Goal: Task Accomplishment & Management: Use online tool/utility

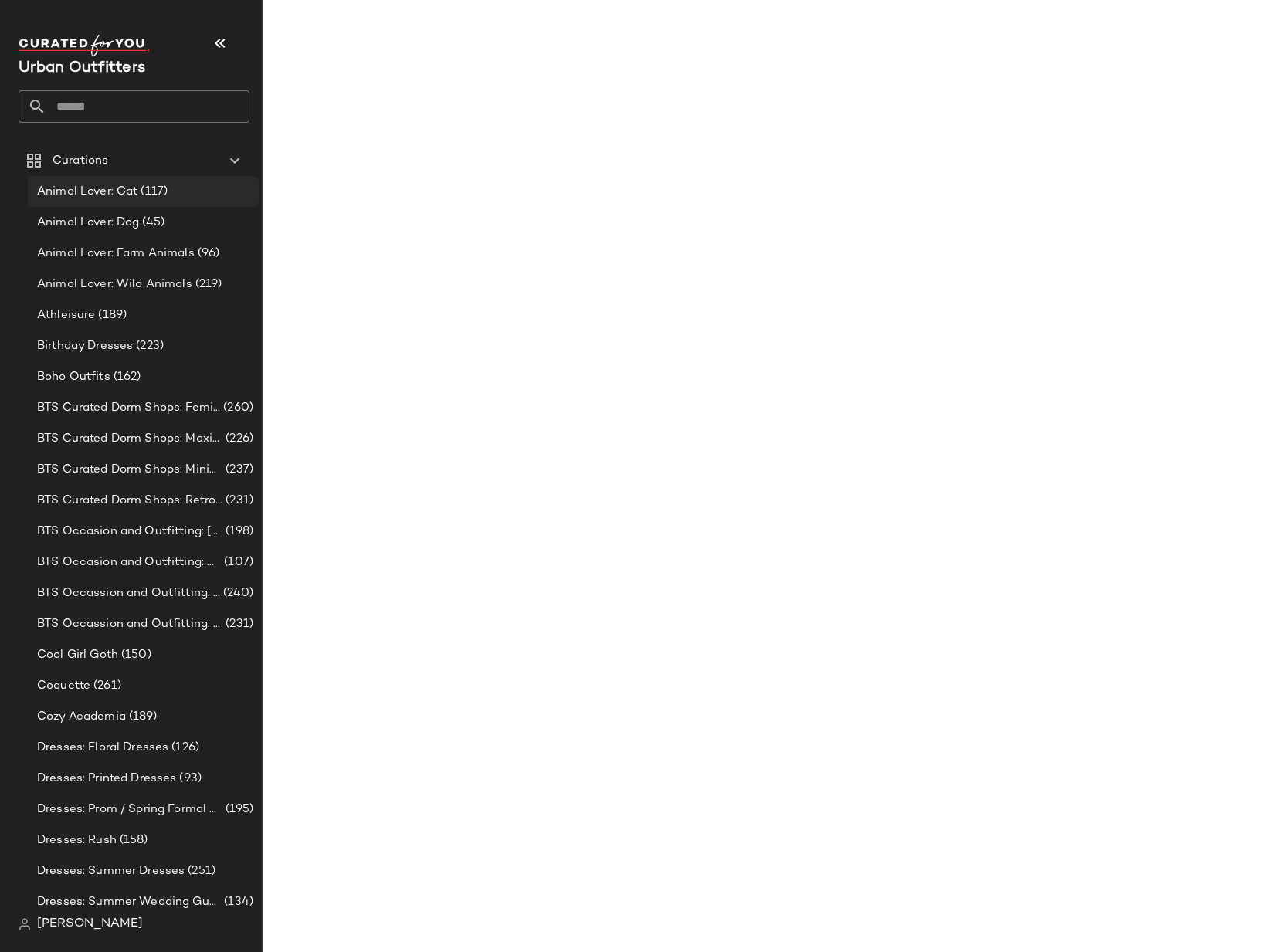
click at [145, 197] on span "(117)" at bounding box center [152, 192] width 30 height 18
click at [141, 186] on span "(117)" at bounding box center [152, 192] width 30 height 18
click at [129, 194] on span "Animal Lover: Cat" at bounding box center [87, 192] width 100 height 18
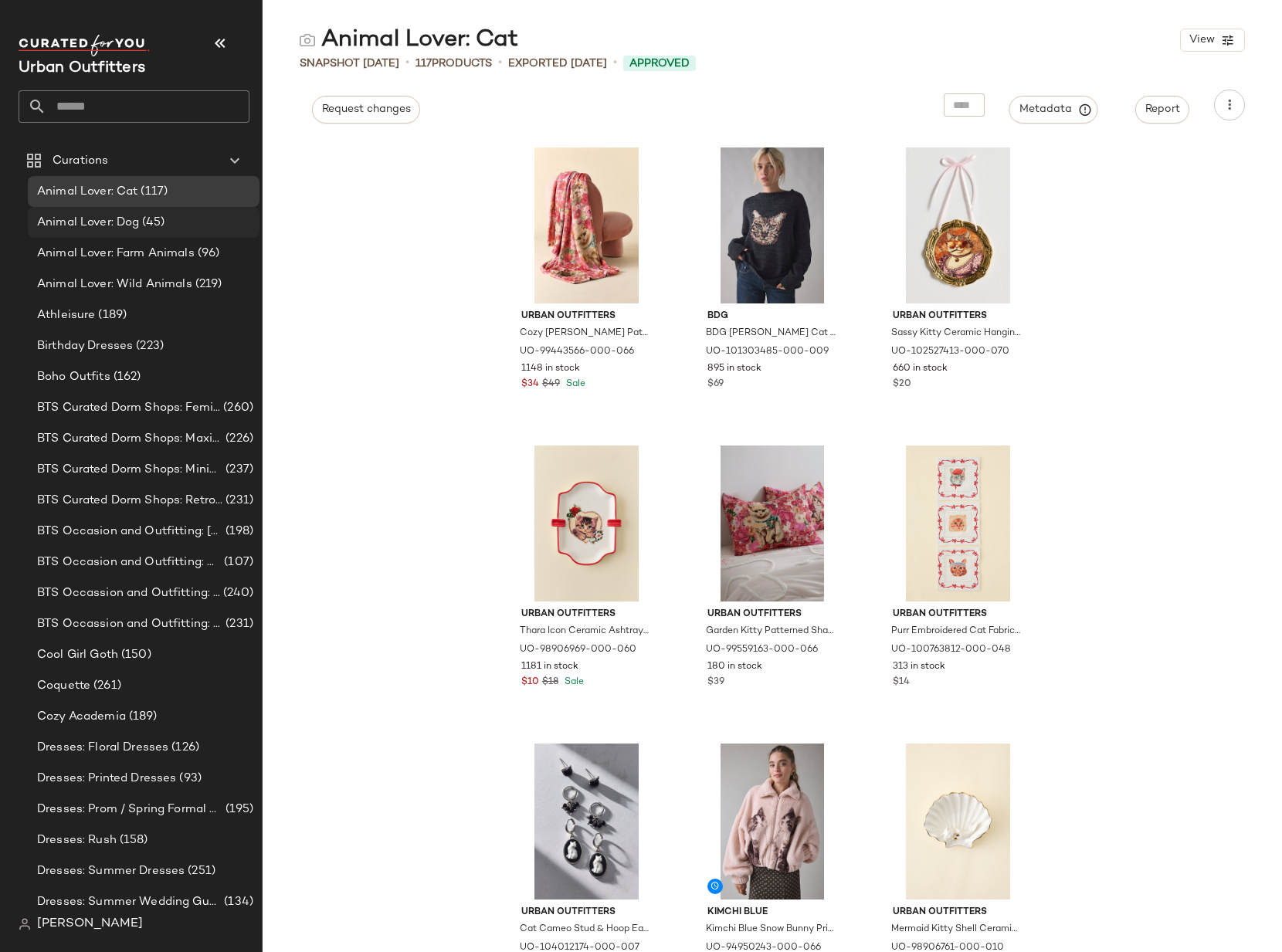
click at [167, 216] on div "Animal Lover: Dog (45)" at bounding box center [143, 222] width 221 height 18
click at [137, 223] on span "Animal Lover: Dog" at bounding box center [88, 222] width 102 height 18
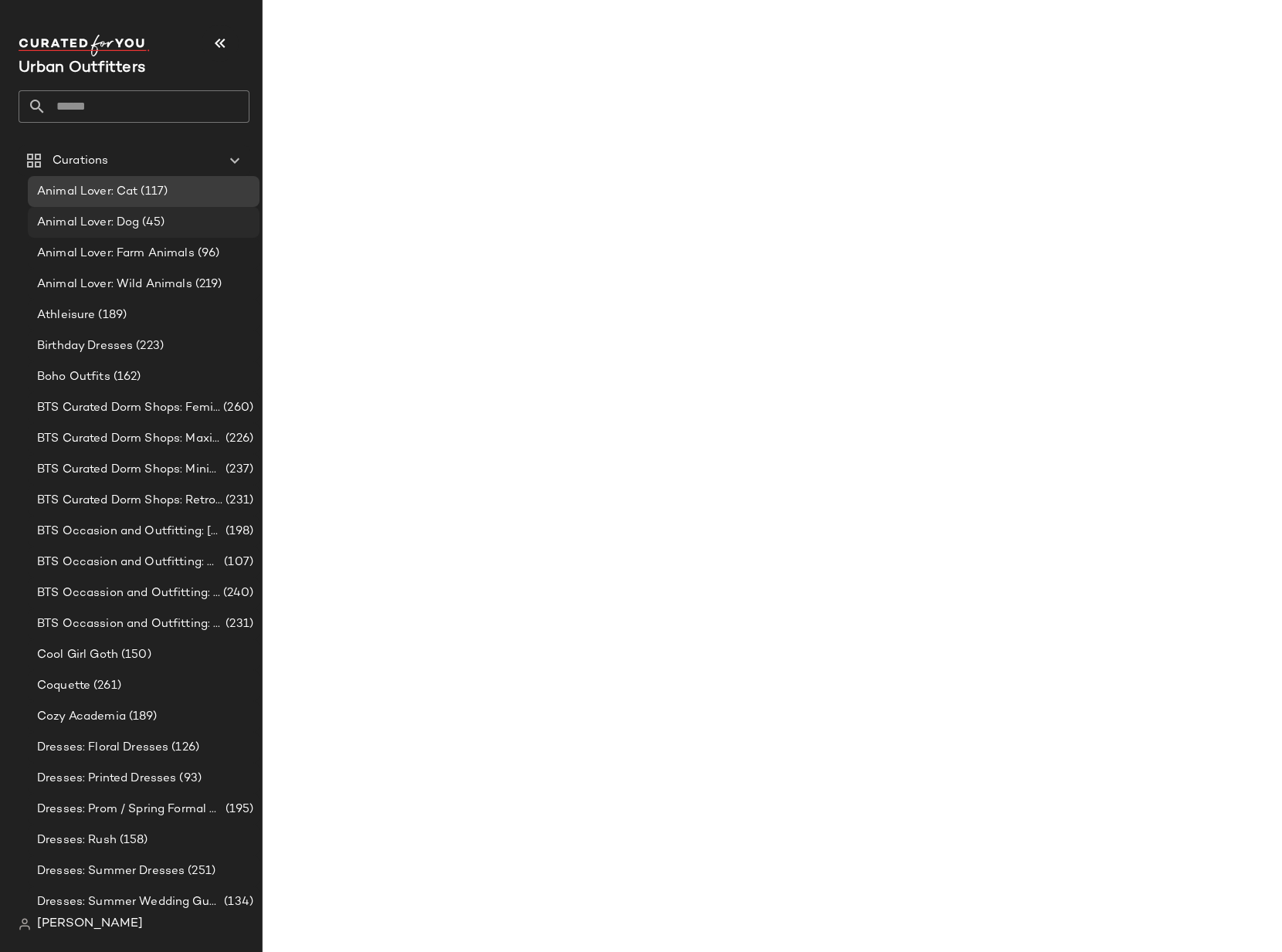
click at [116, 225] on span "Animal Lover: Dog" at bounding box center [88, 222] width 102 height 18
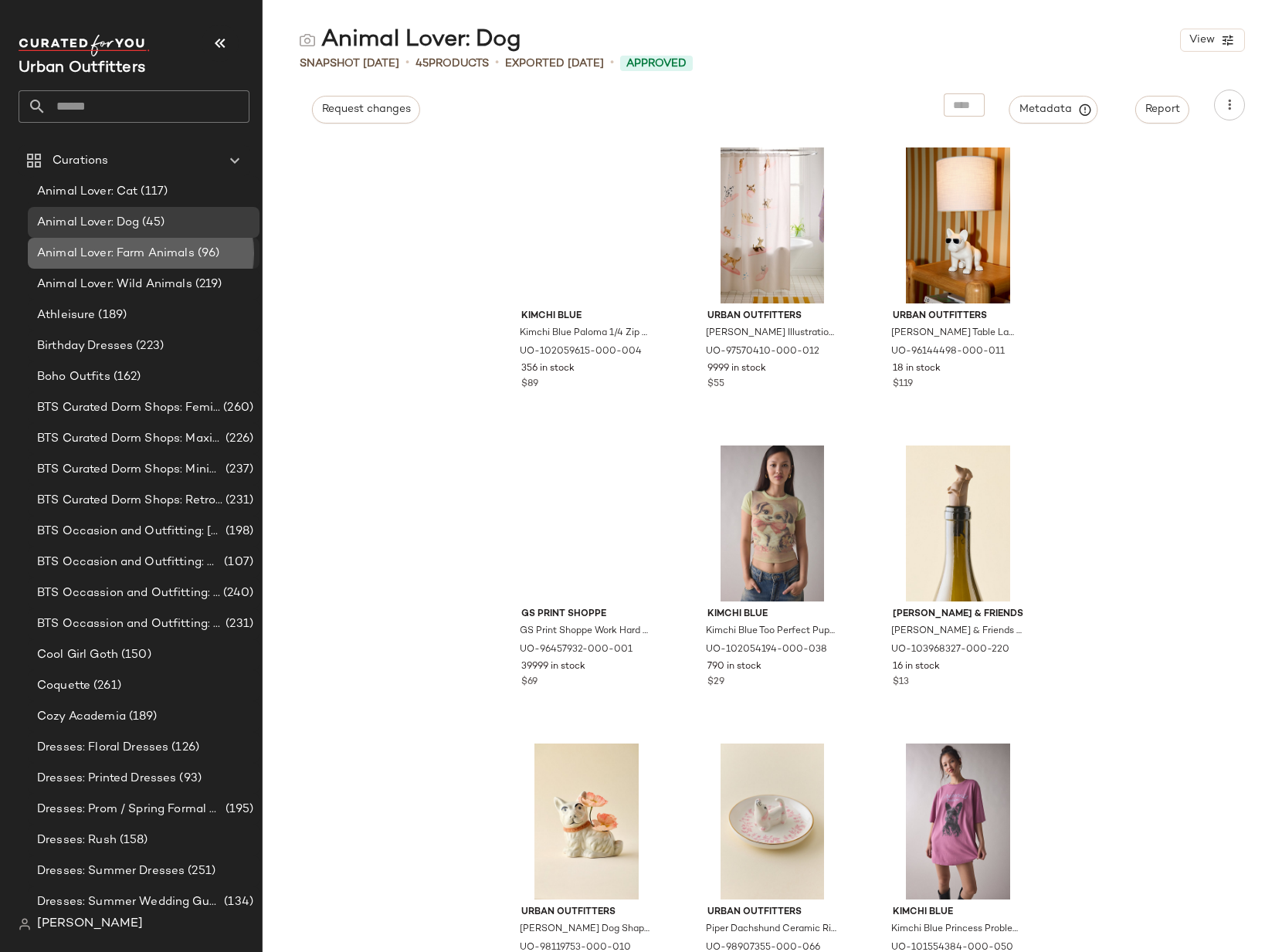
click at [185, 249] on span "Animal Lover: Farm Animals" at bounding box center [115, 253] width 158 height 18
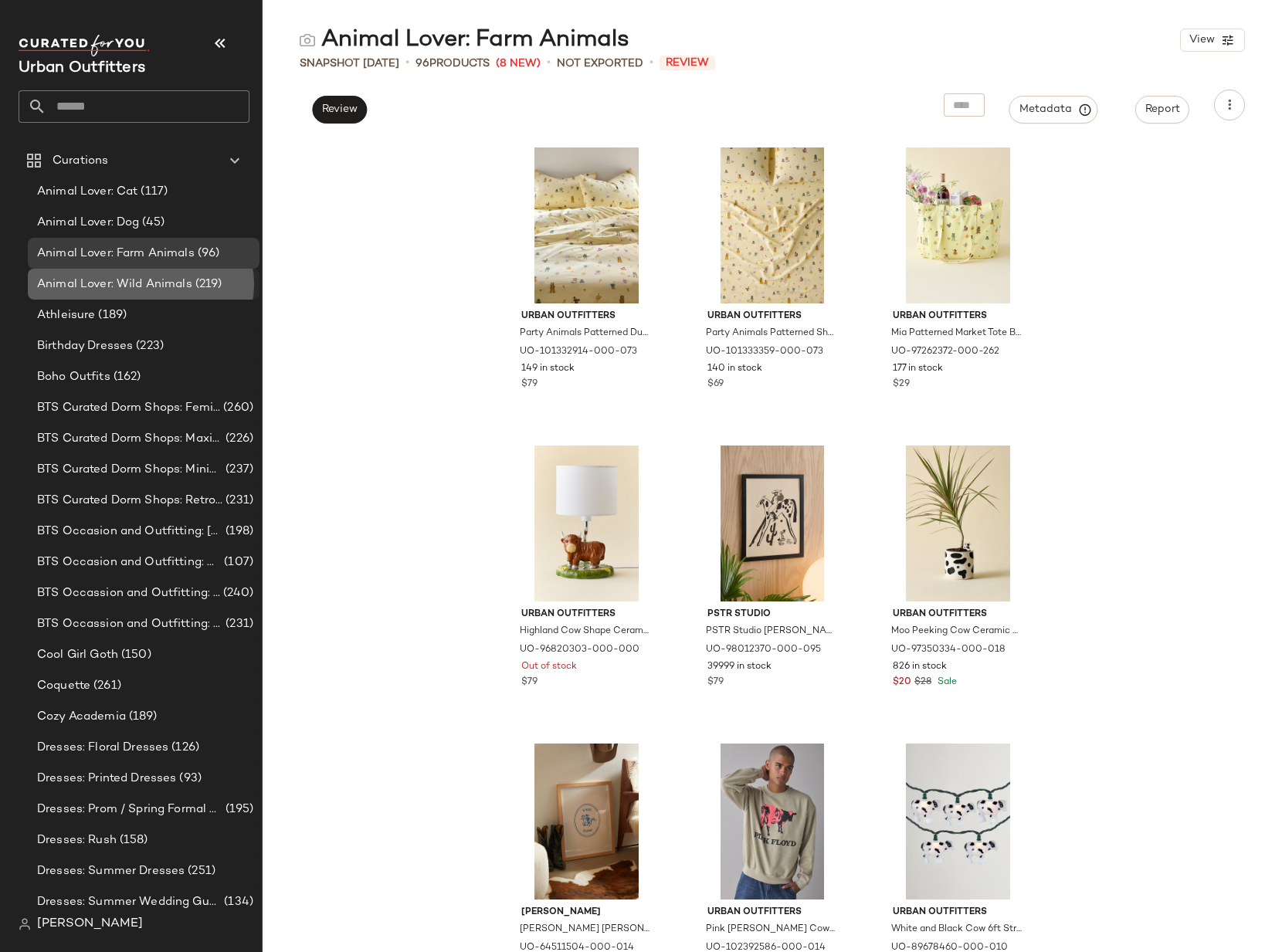
click at [175, 279] on span "Animal Lover: Wild Animals" at bounding box center [114, 284] width 155 height 18
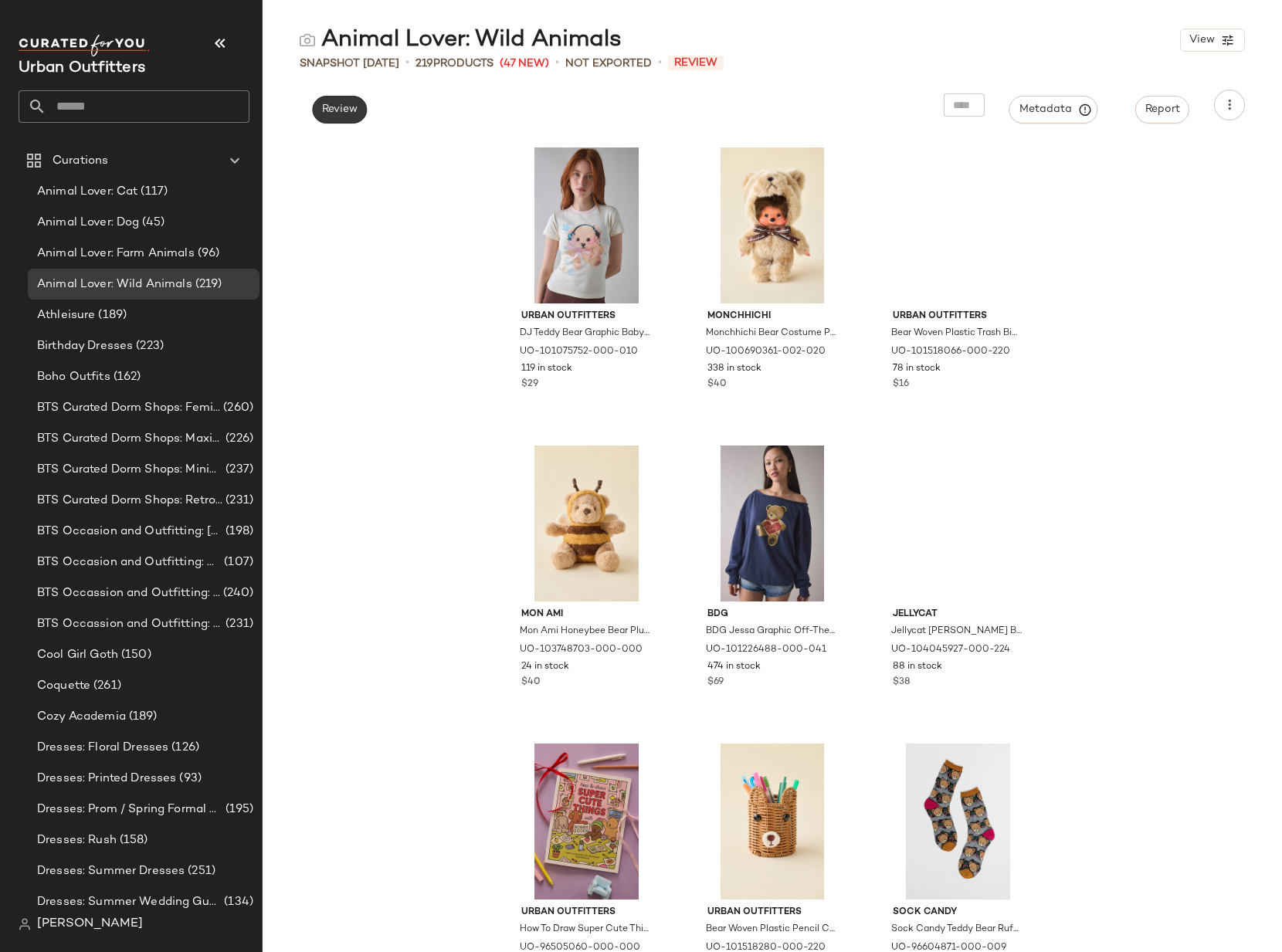
click at [328, 109] on span "Review" at bounding box center [338, 109] width 36 height 12
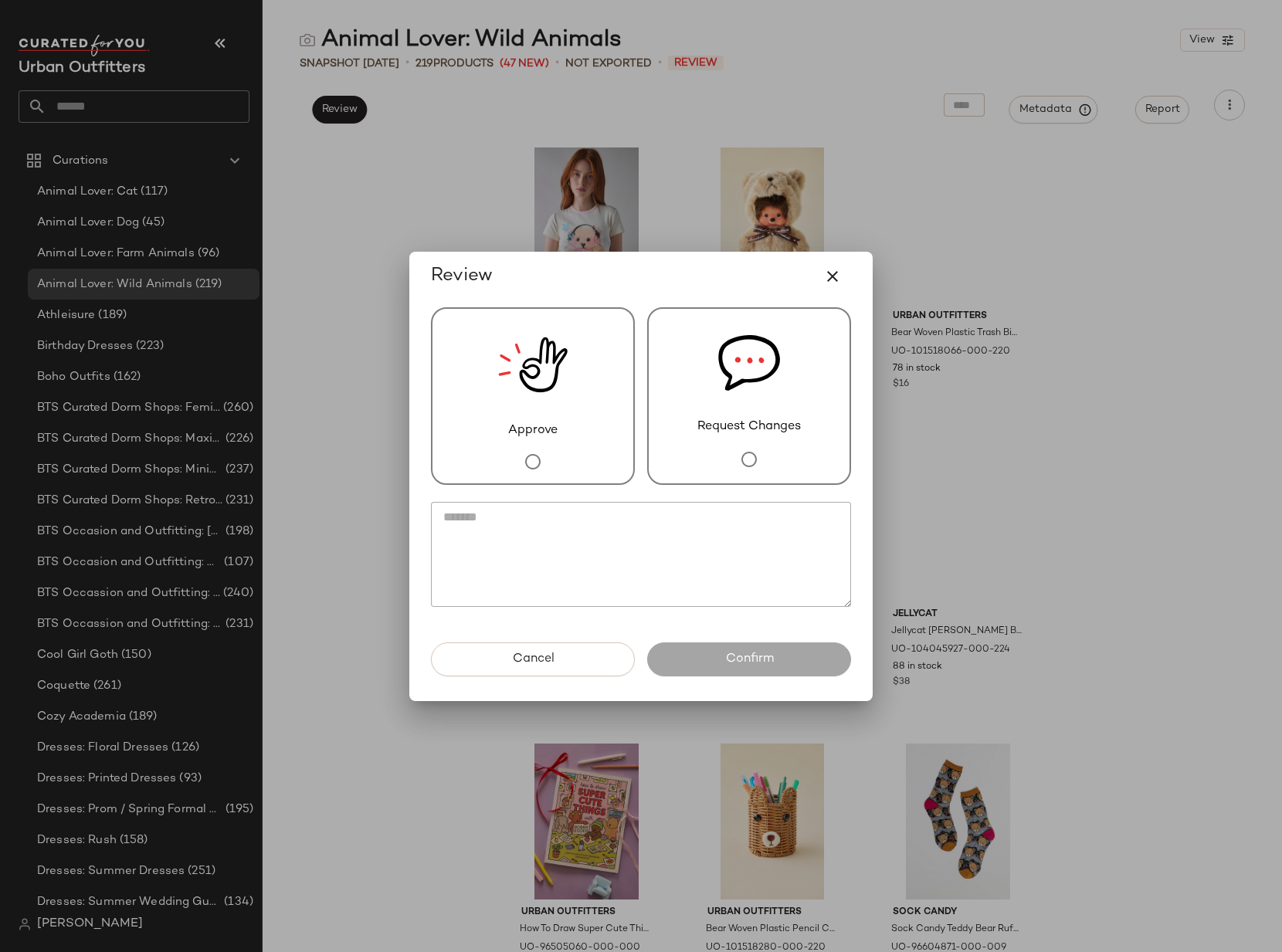
click at [506, 390] on img at bounding box center [532, 365] width 69 height 112
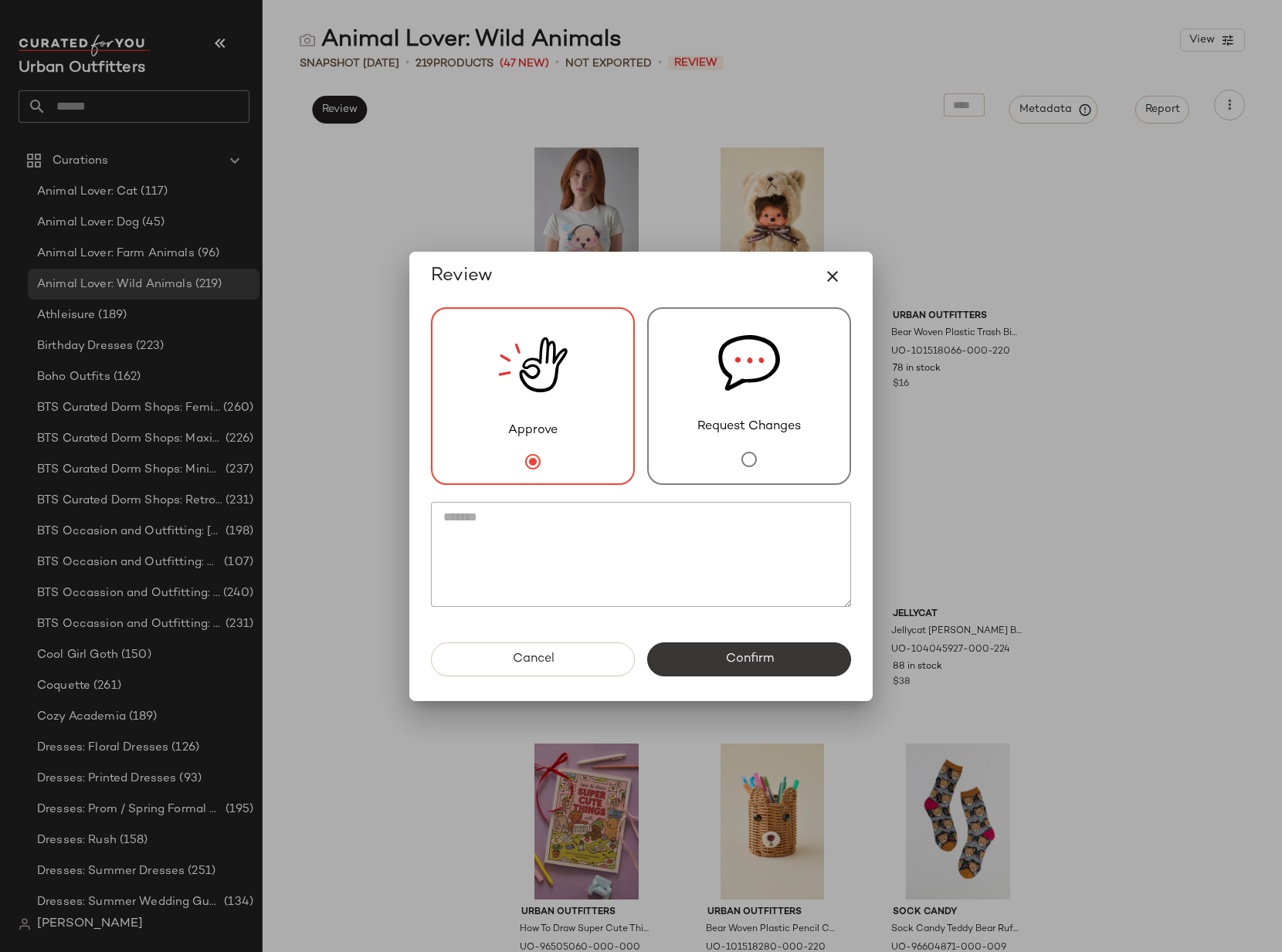
click at [759, 653] on span "Confirm" at bounding box center [748, 659] width 49 height 15
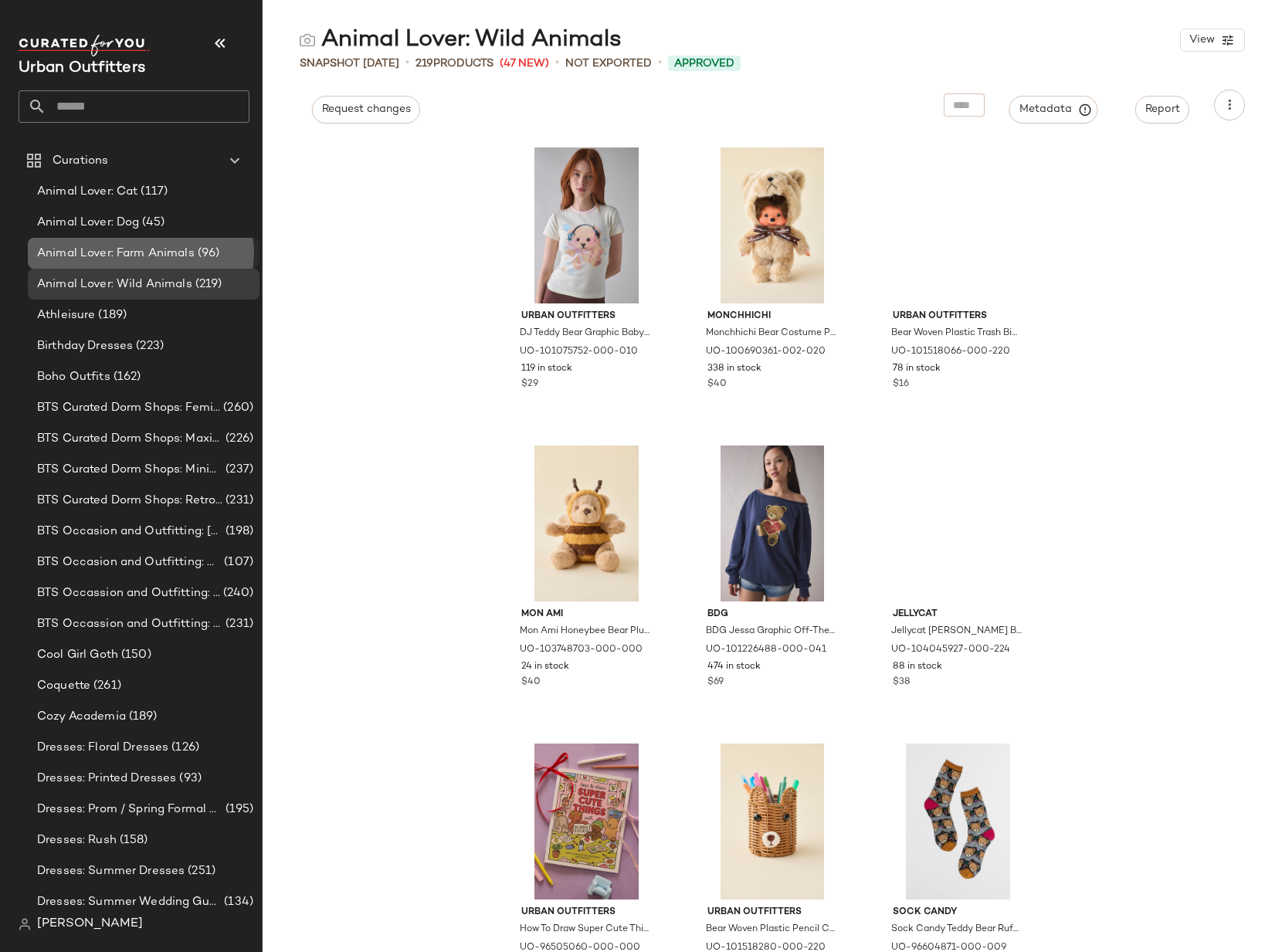
click at [186, 242] on div "Animal Lover: Farm Animals (96)" at bounding box center [143, 253] width 231 height 31
click at [206, 247] on span "(96)" at bounding box center [207, 253] width 26 height 18
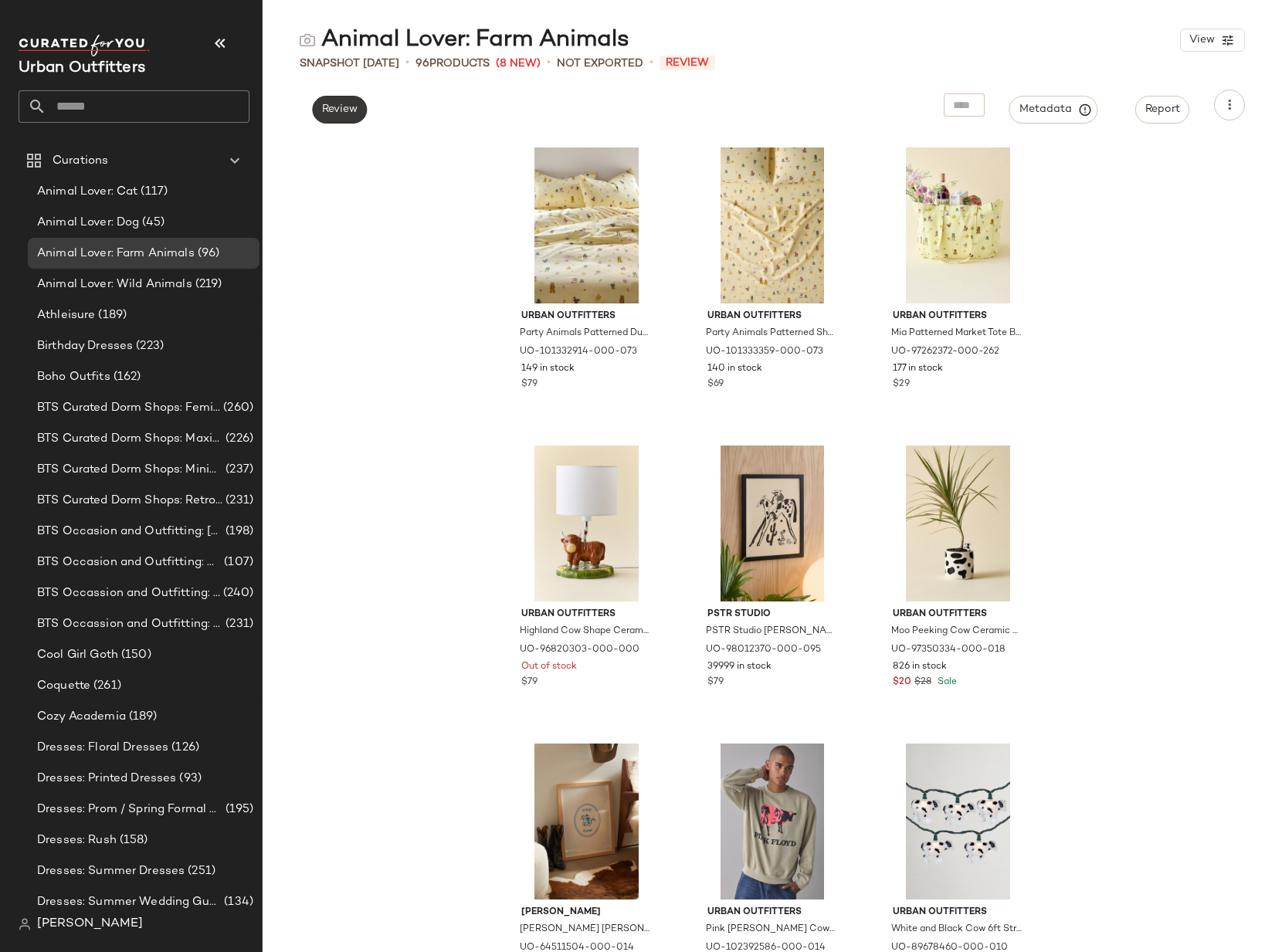
click at [335, 108] on span "Review" at bounding box center [338, 109] width 36 height 12
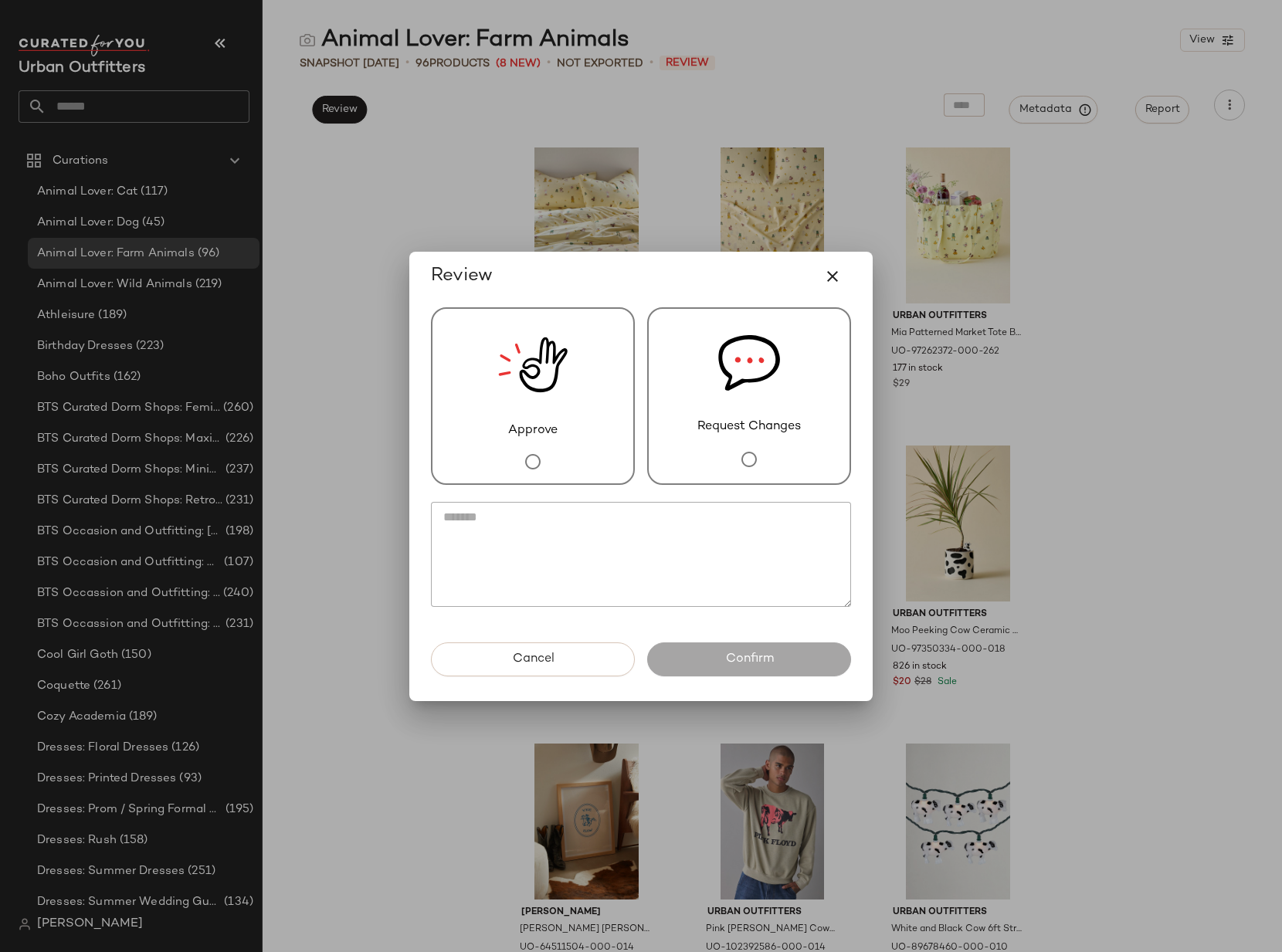
click at [570, 443] on div "Approve" at bounding box center [532, 395] width 204 height 178
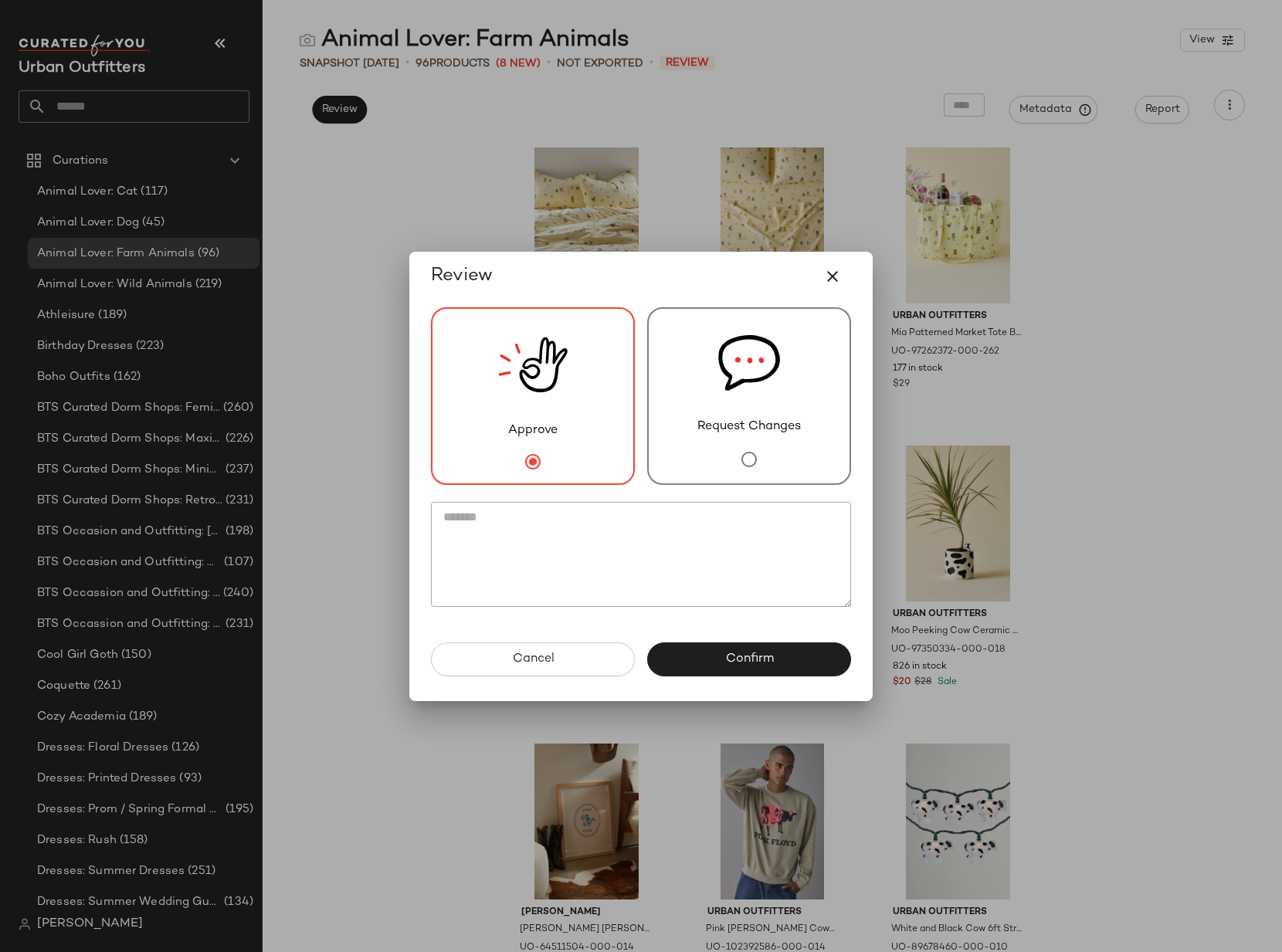
click at [751, 665] on span "Confirm" at bounding box center [748, 659] width 49 height 15
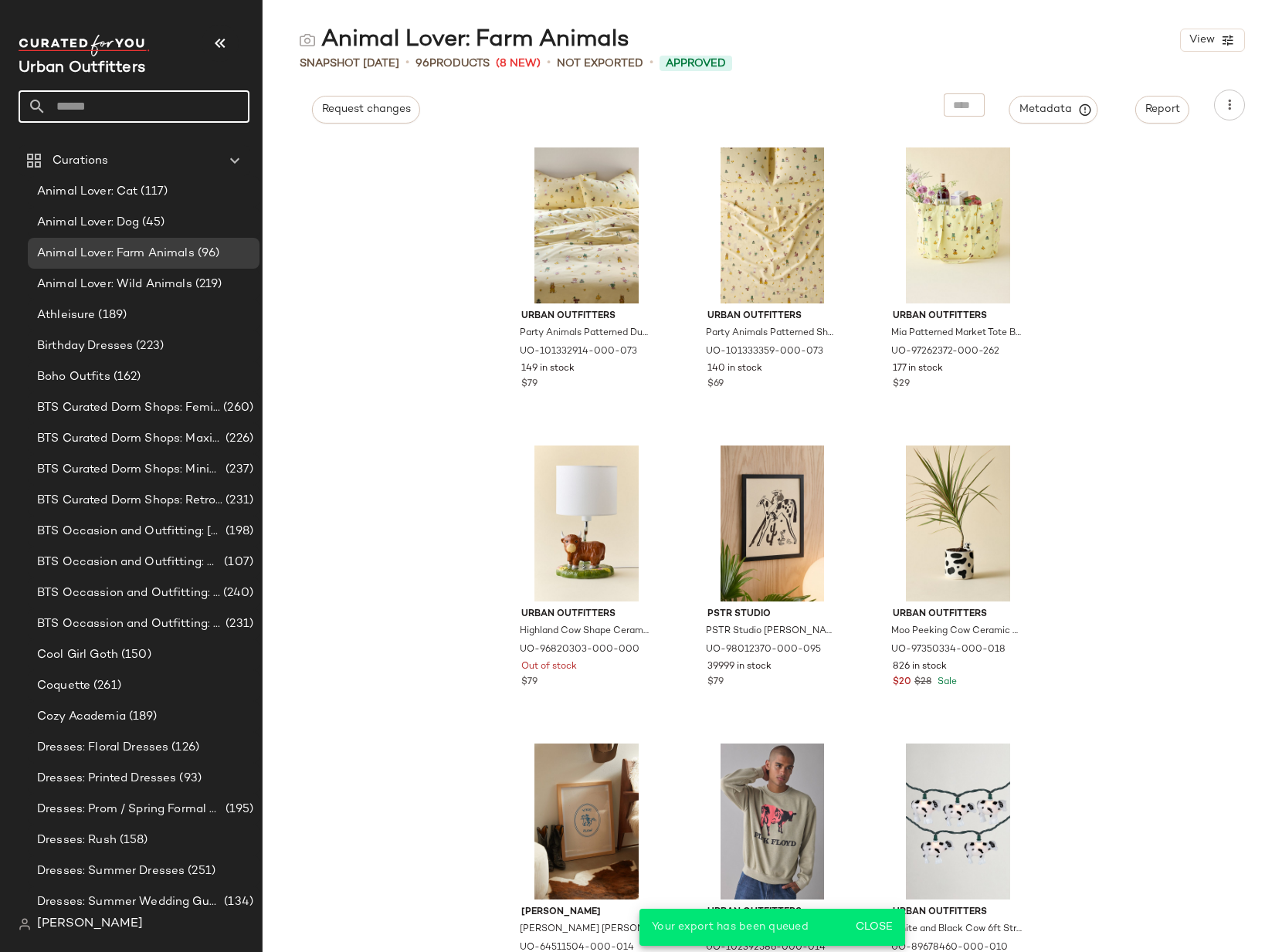
click at [116, 112] on input "text" at bounding box center [147, 106] width 203 height 32
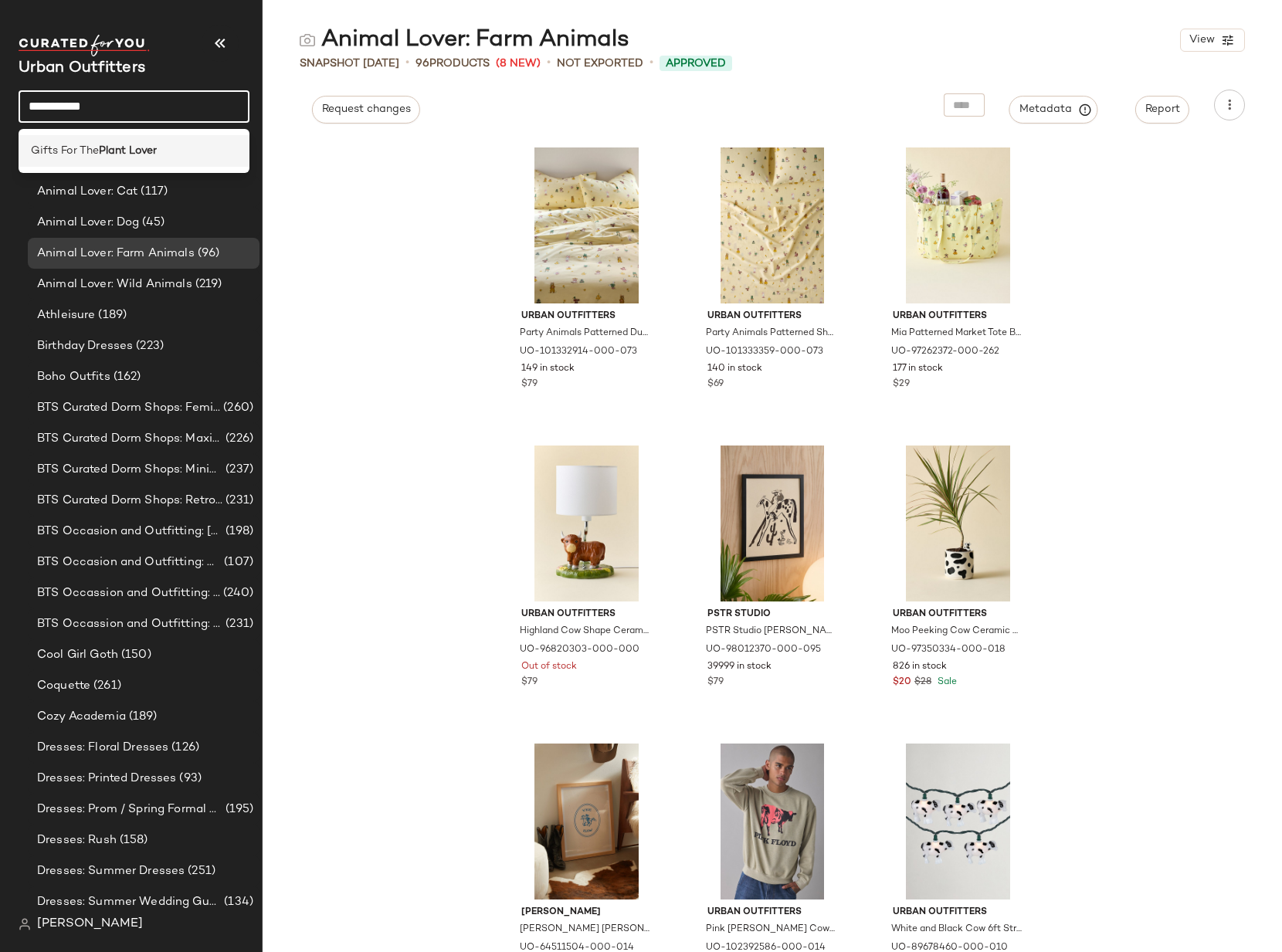
type input "**********"
click at [142, 144] on b "Plant Lover" at bounding box center [127, 151] width 58 height 17
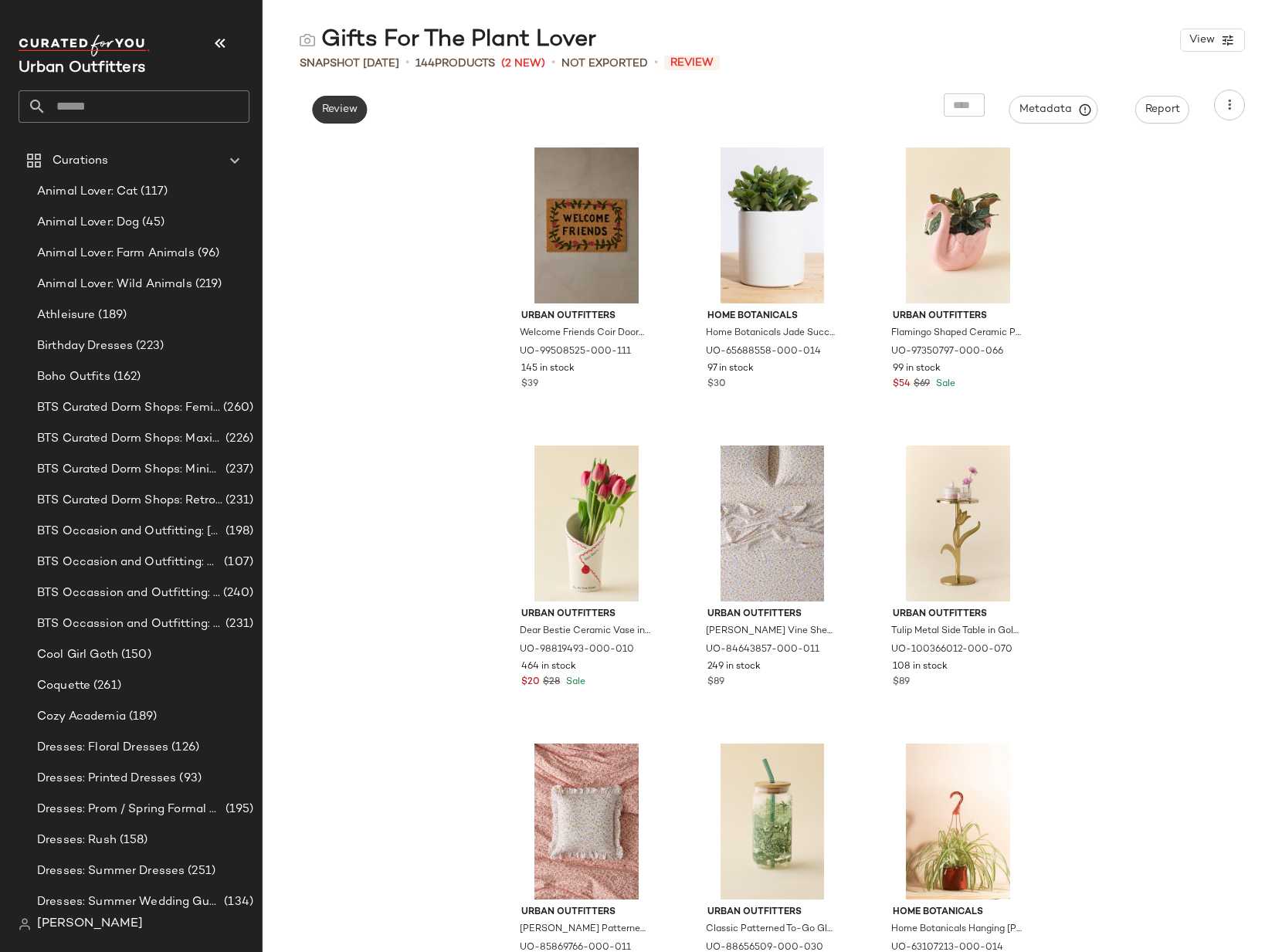
click at [339, 107] on span "Review" at bounding box center [338, 109] width 36 height 12
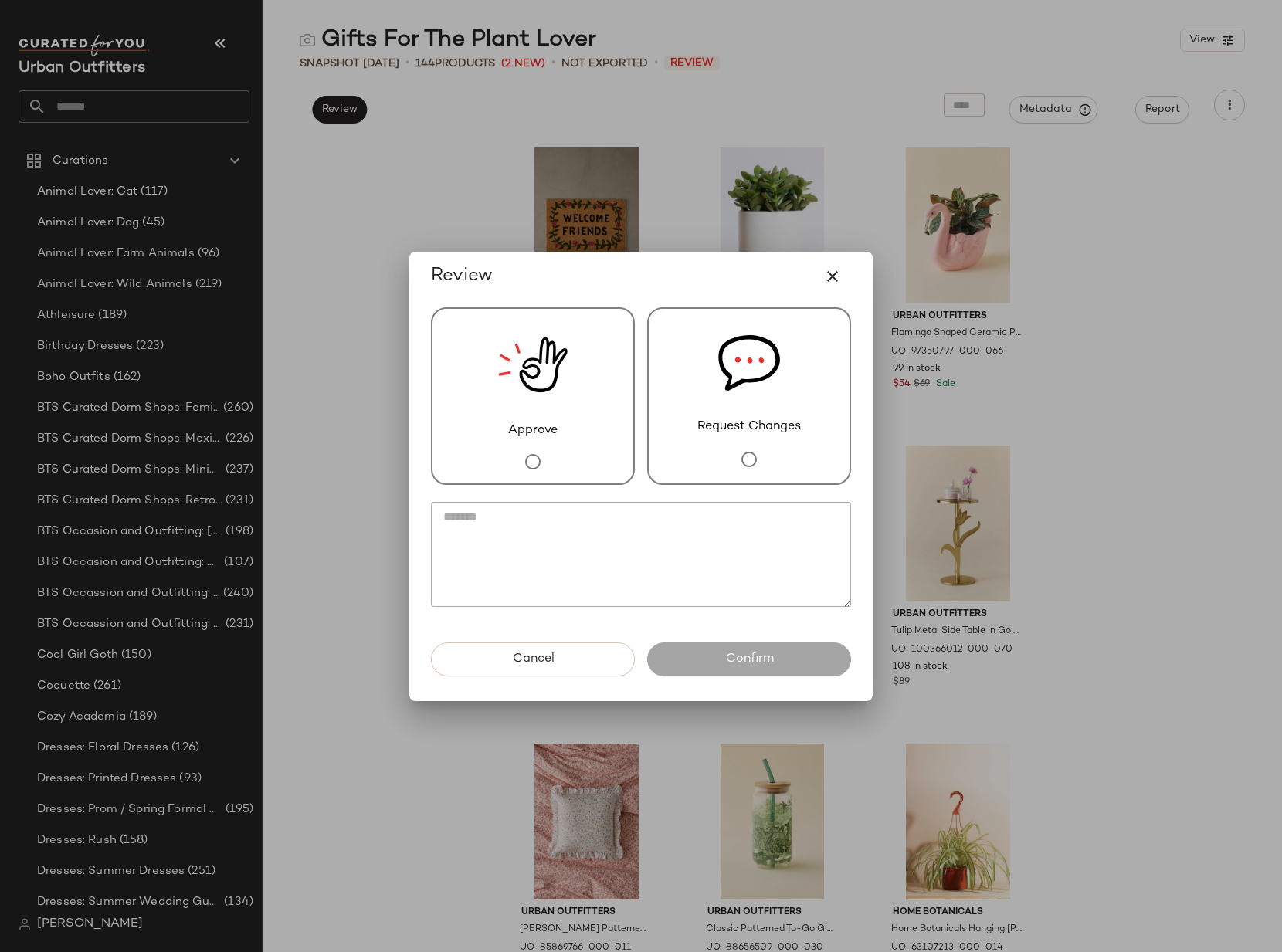
click at [515, 387] on img at bounding box center [532, 365] width 69 height 112
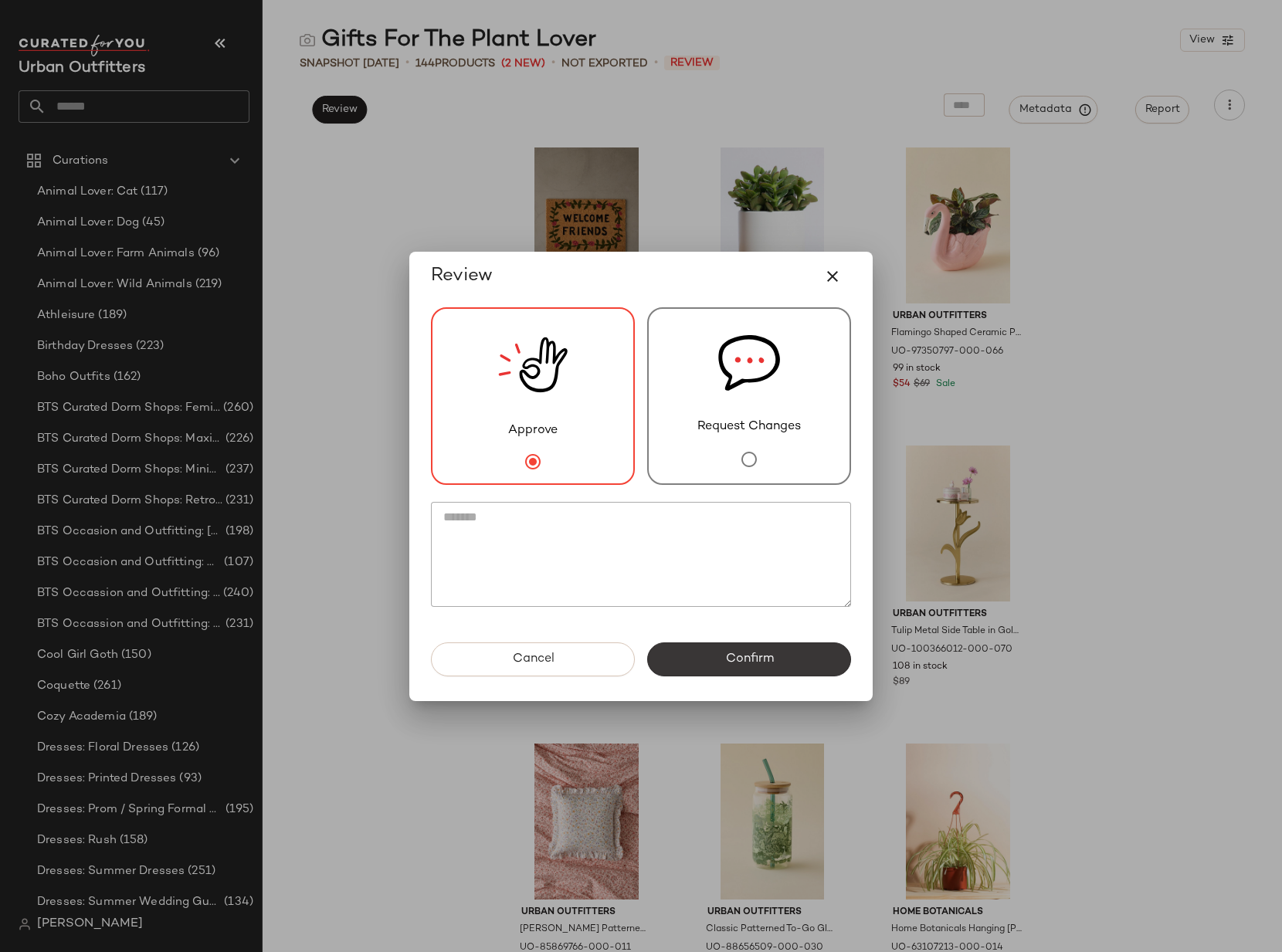
click at [782, 664] on button "Confirm" at bounding box center [748, 659] width 204 height 34
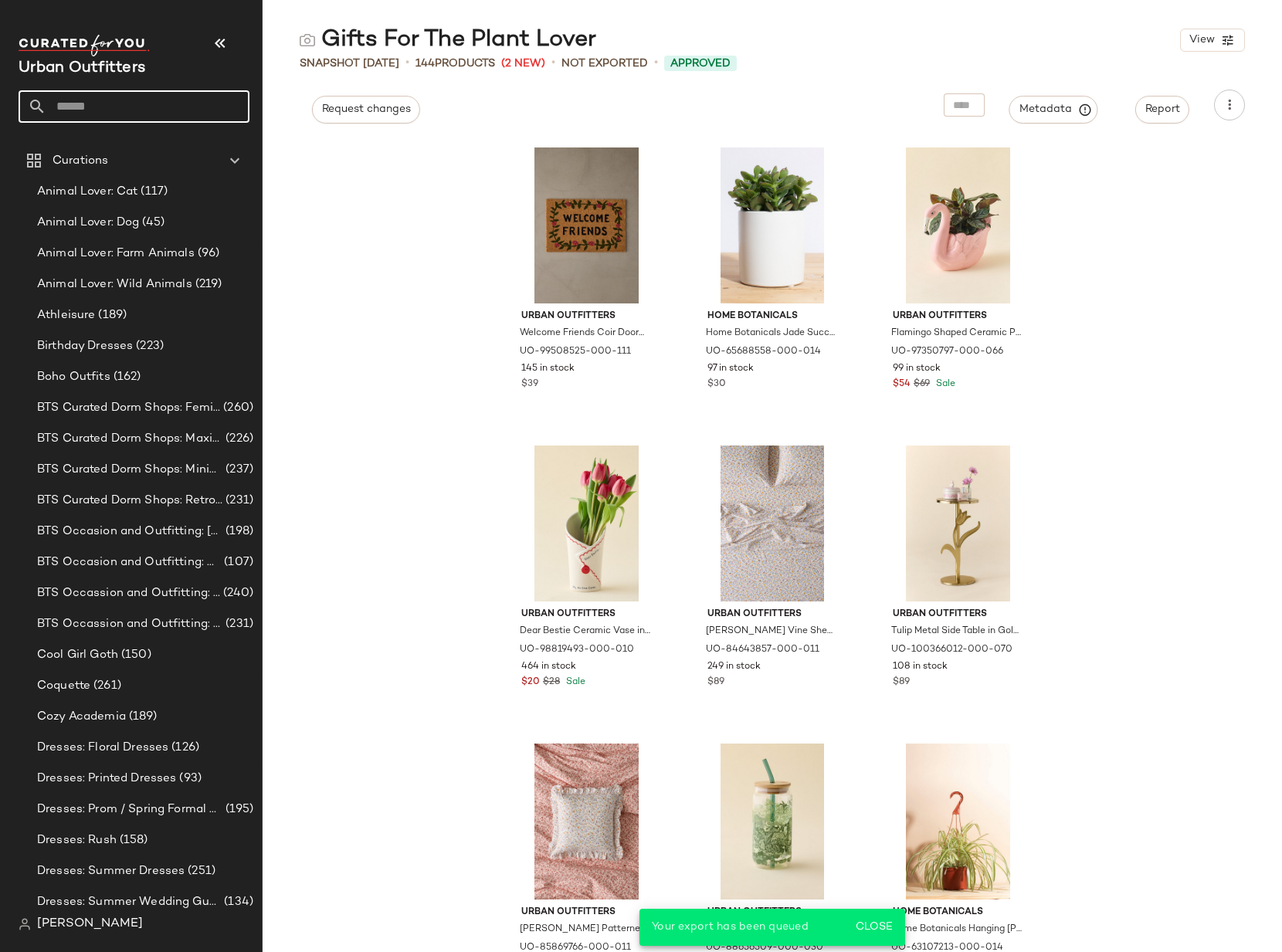
click at [183, 112] on input "text" at bounding box center [147, 106] width 203 height 32
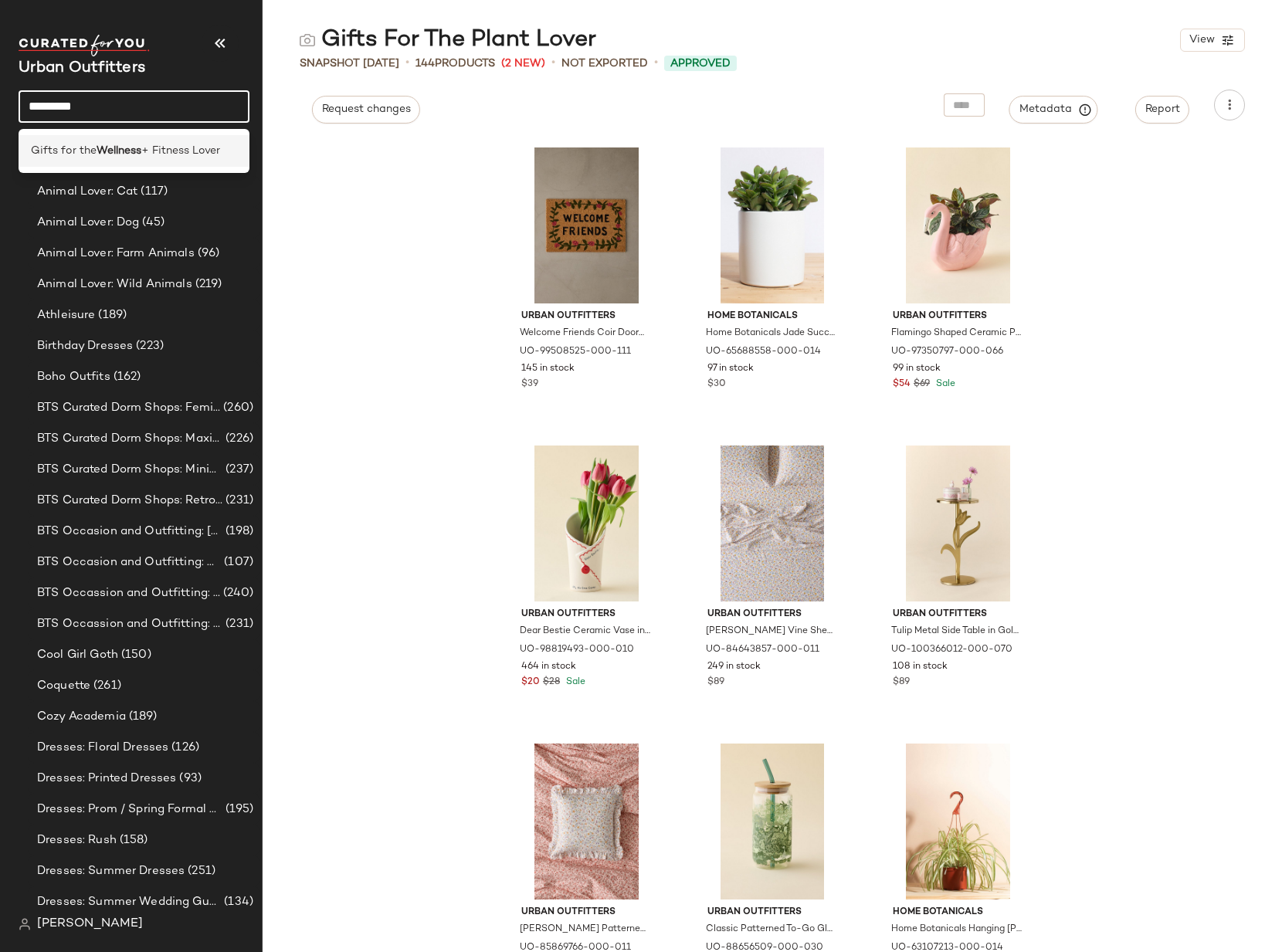
type input "********"
click at [110, 147] on b "Wellness" at bounding box center [119, 151] width 45 height 17
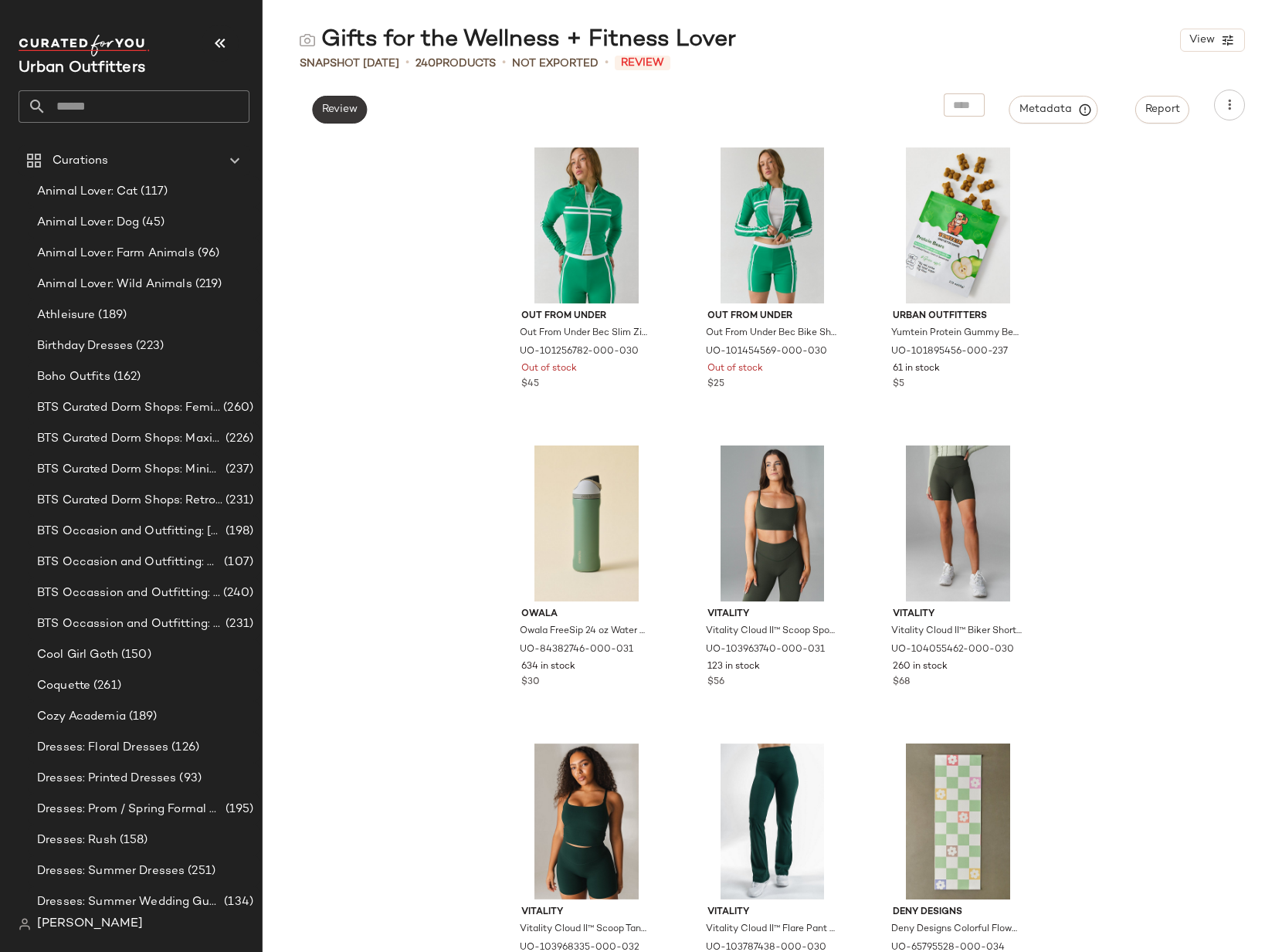
click at [353, 109] on span "Review" at bounding box center [338, 109] width 36 height 12
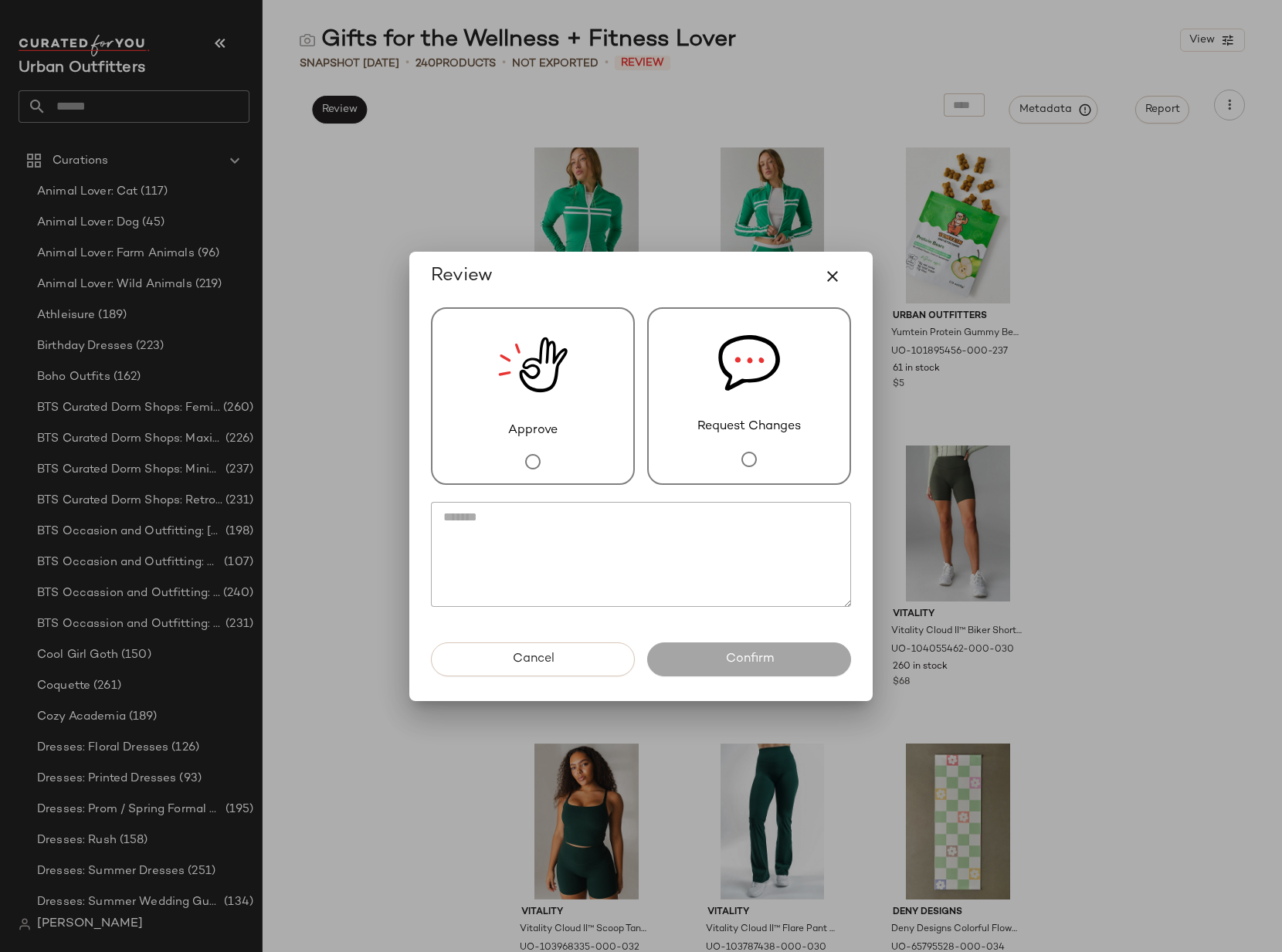
click at [545, 429] on span "Approve" at bounding box center [533, 430] width 50 height 18
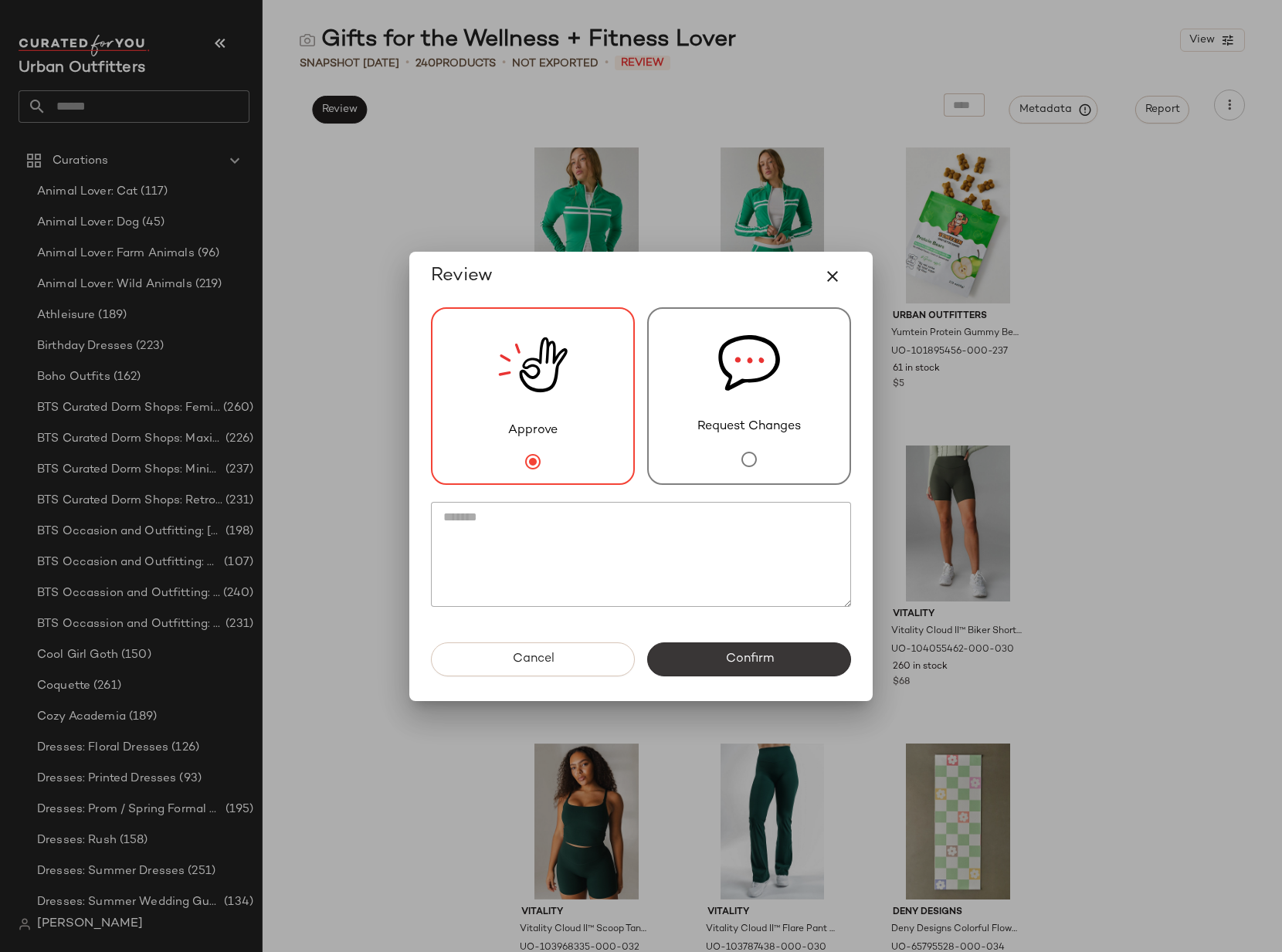
click at [745, 672] on button "Confirm" at bounding box center [748, 659] width 204 height 34
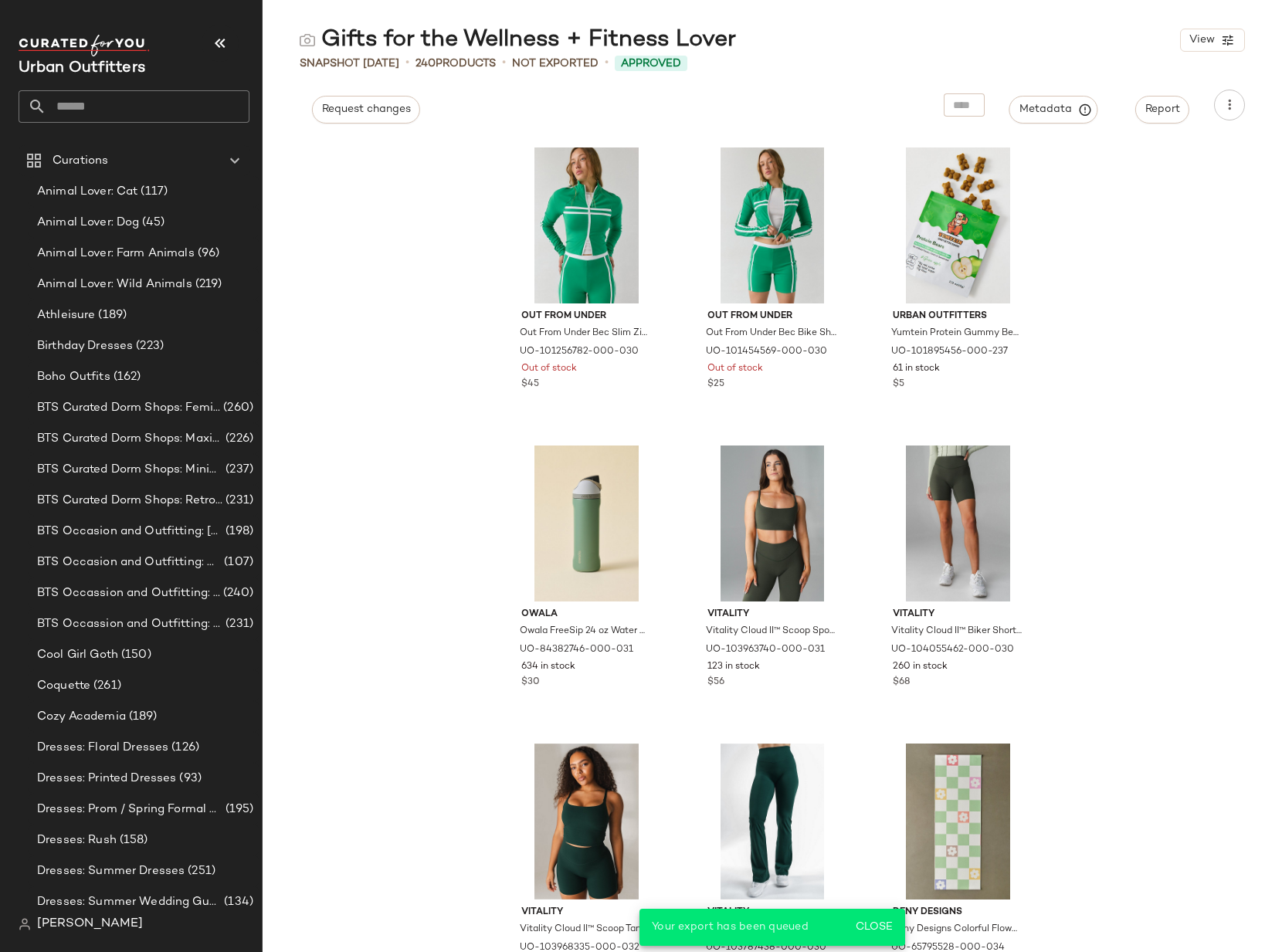
click at [96, 102] on input "text" at bounding box center [147, 106] width 203 height 32
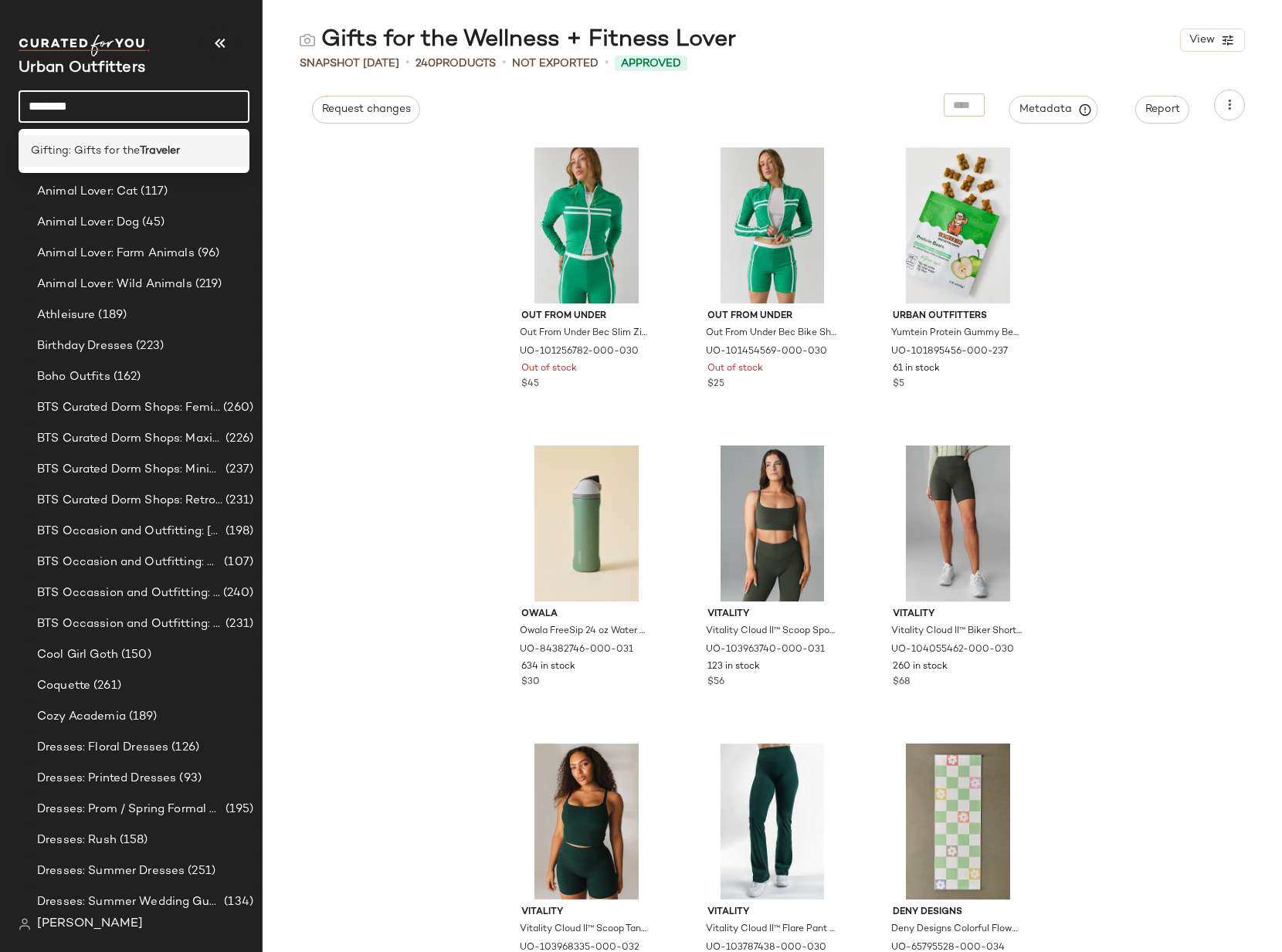
type input "********"
click at [85, 148] on span "Gifting: Gifts for the" at bounding box center [86, 151] width 109 height 17
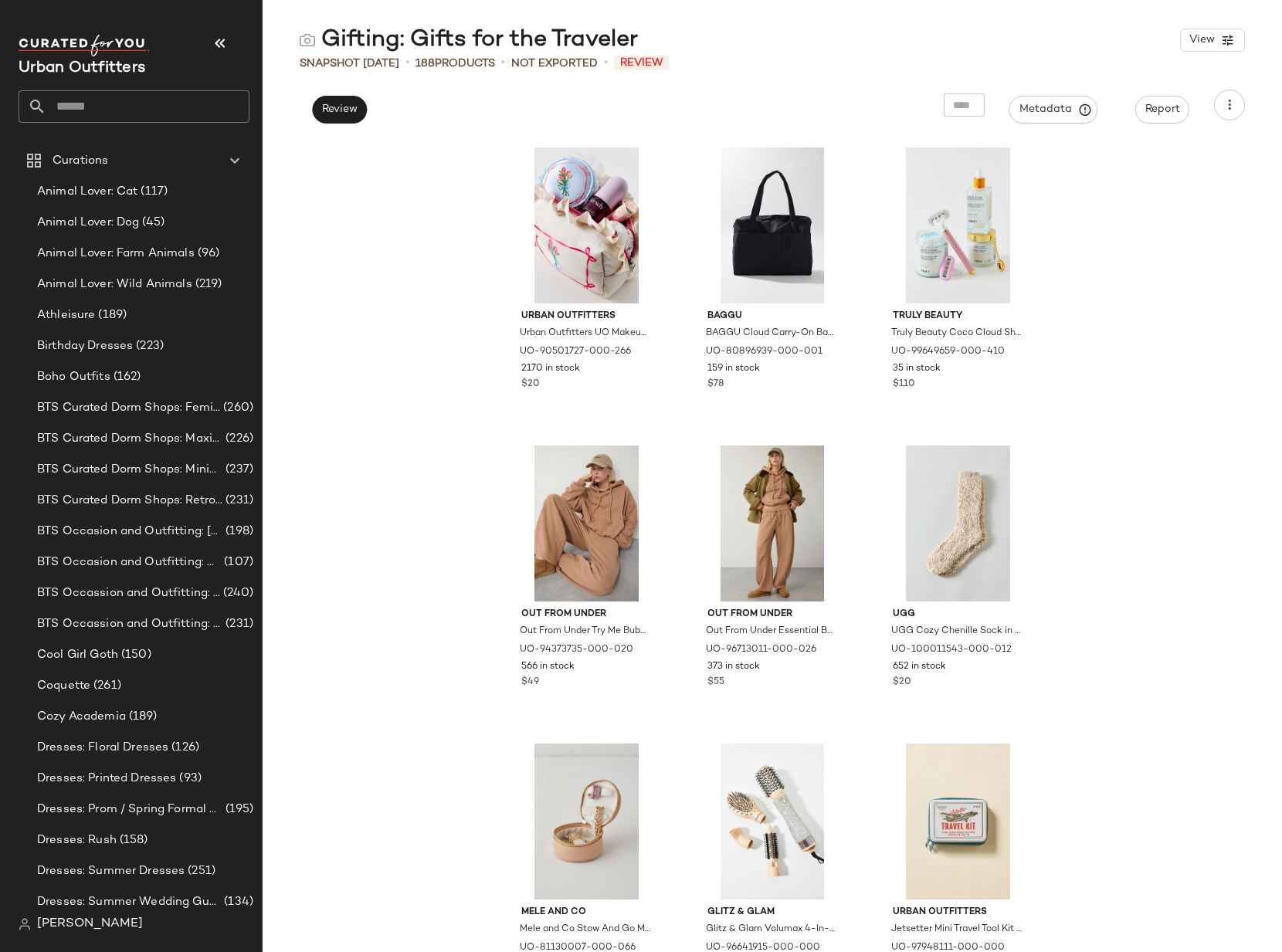
click at [163, 105] on input "text" at bounding box center [147, 106] width 203 height 32
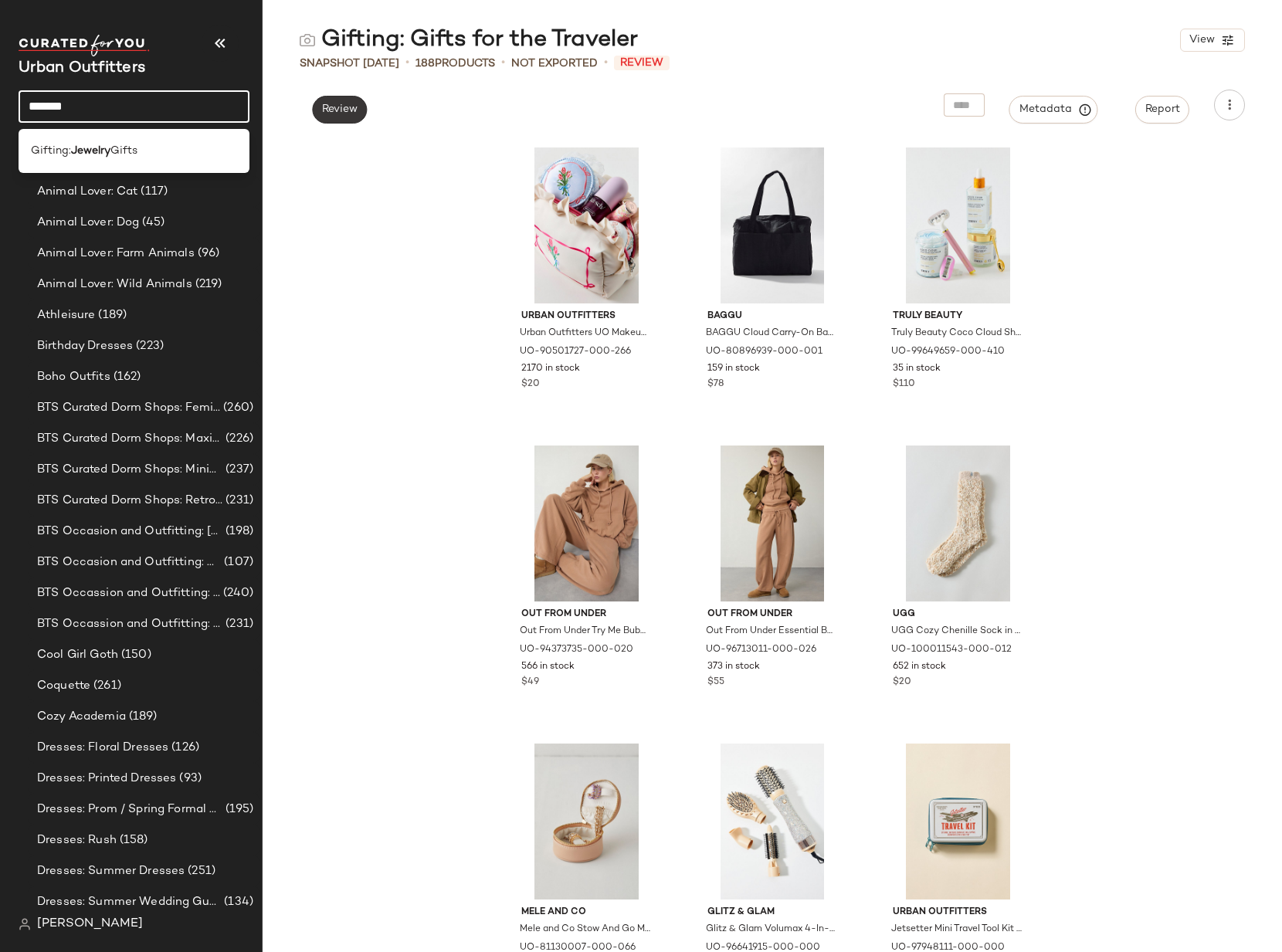
type input "*******"
click at [356, 111] on span "Review" at bounding box center [338, 109] width 36 height 12
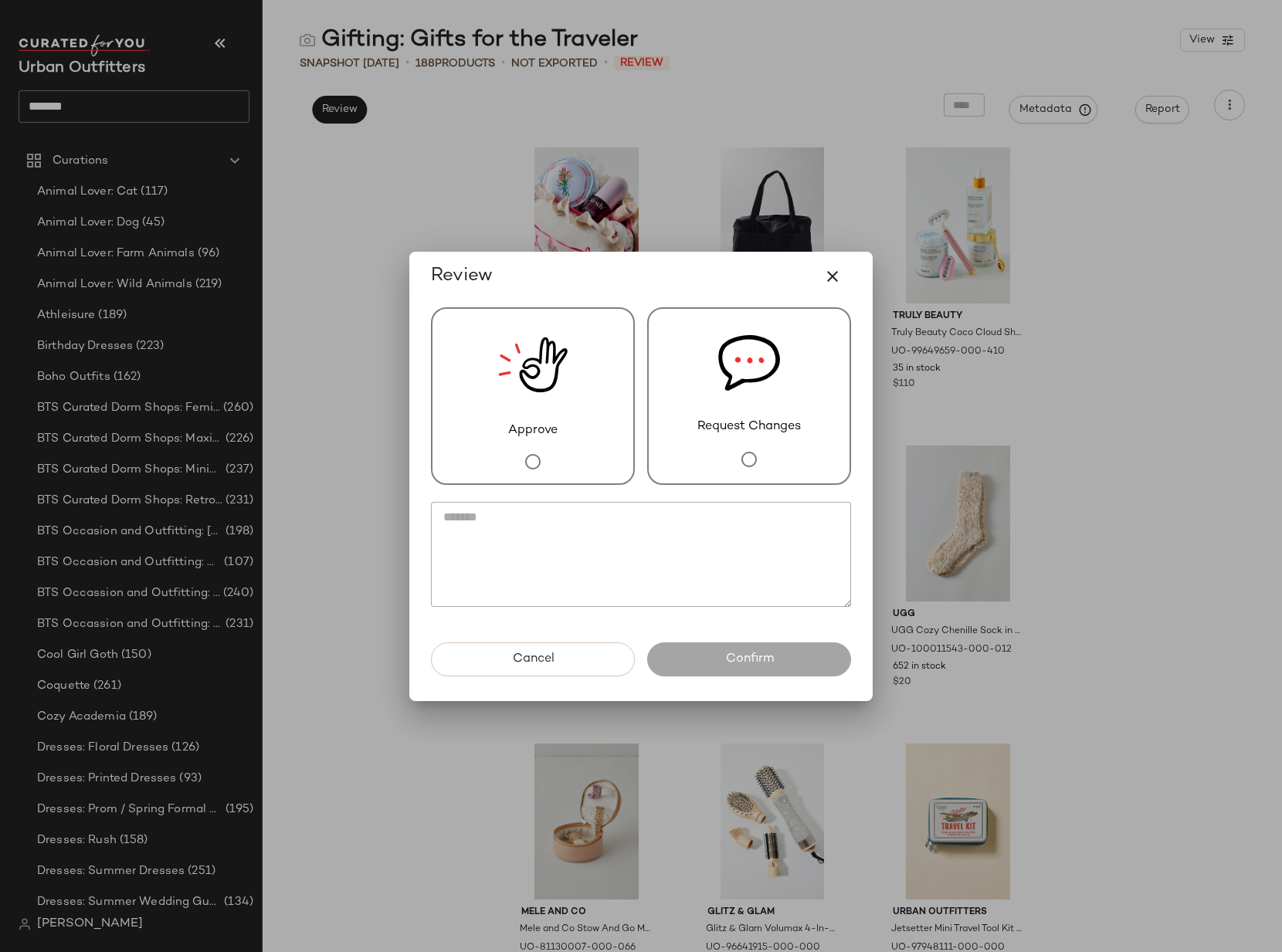
click at [545, 419] on img at bounding box center [532, 365] width 69 height 112
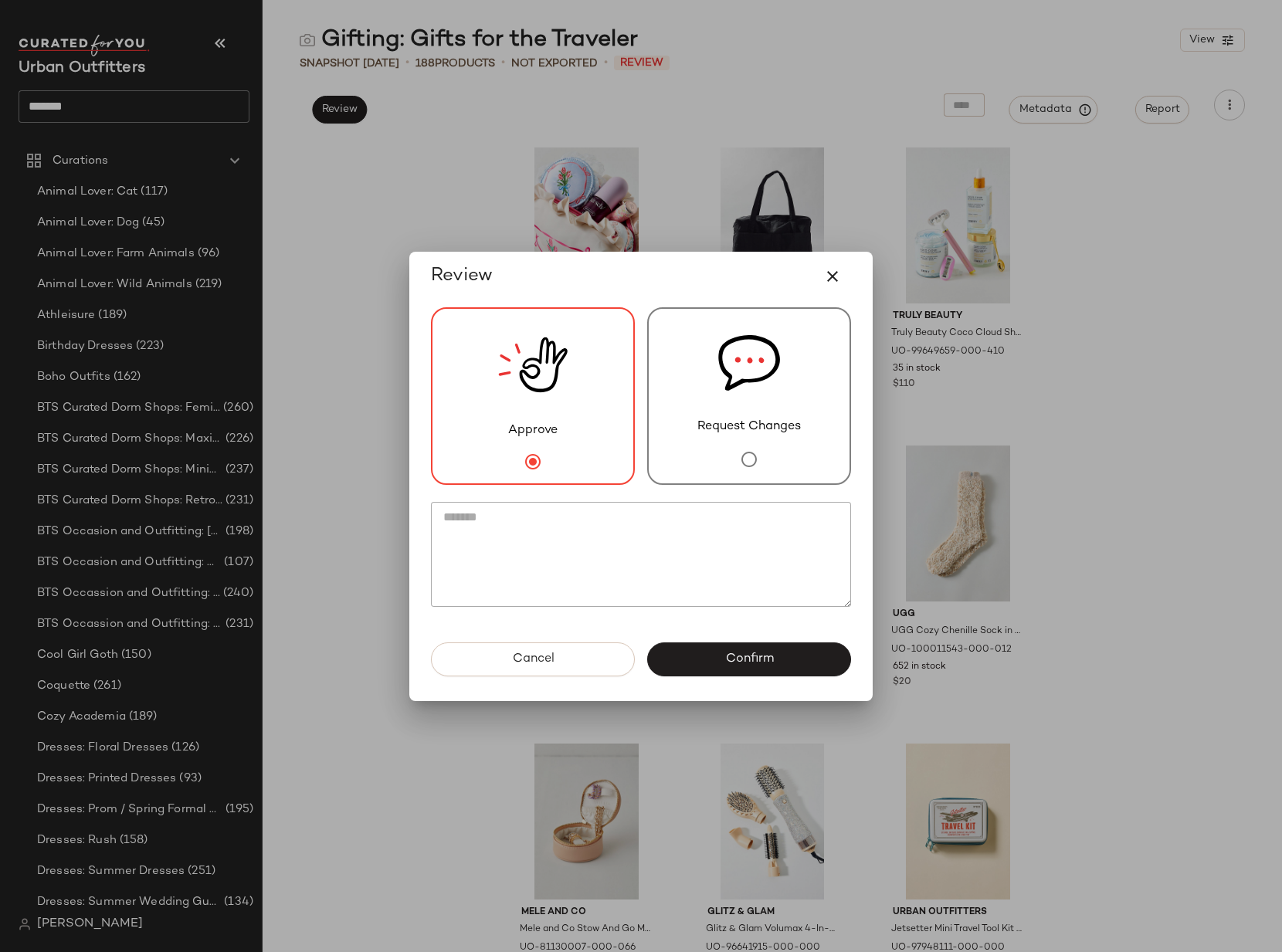
drag, startPoint x: 794, startPoint y: 654, endPoint x: 807, endPoint y: 652, distance: 13.2
click at [794, 654] on button "Confirm" at bounding box center [748, 659] width 204 height 34
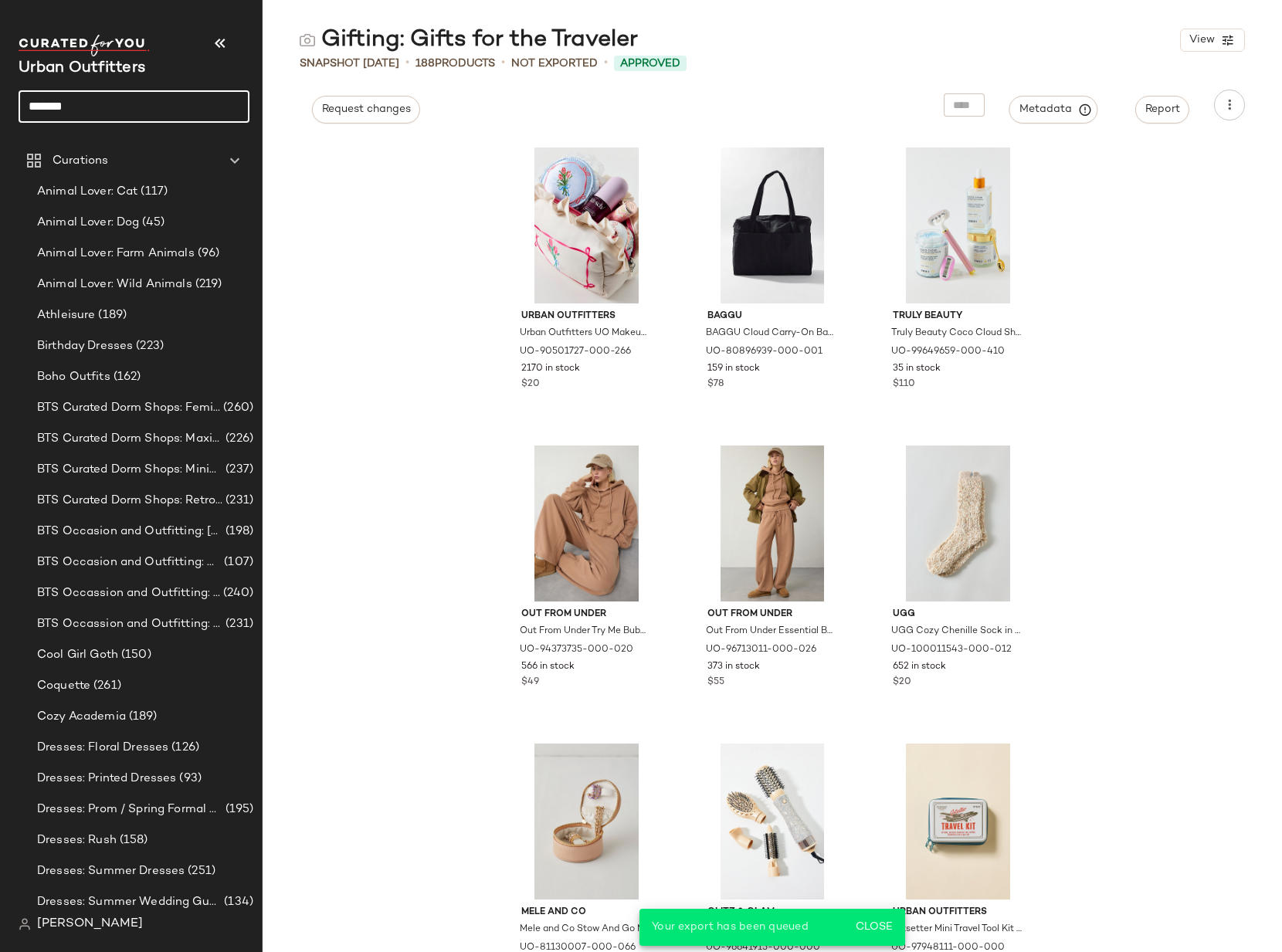
click at [107, 108] on input "*******" at bounding box center [134, 106] width 230 height 32
click at [107, 148] on b "Jewelry" at bounding box center [90, 151] width 40 height 17
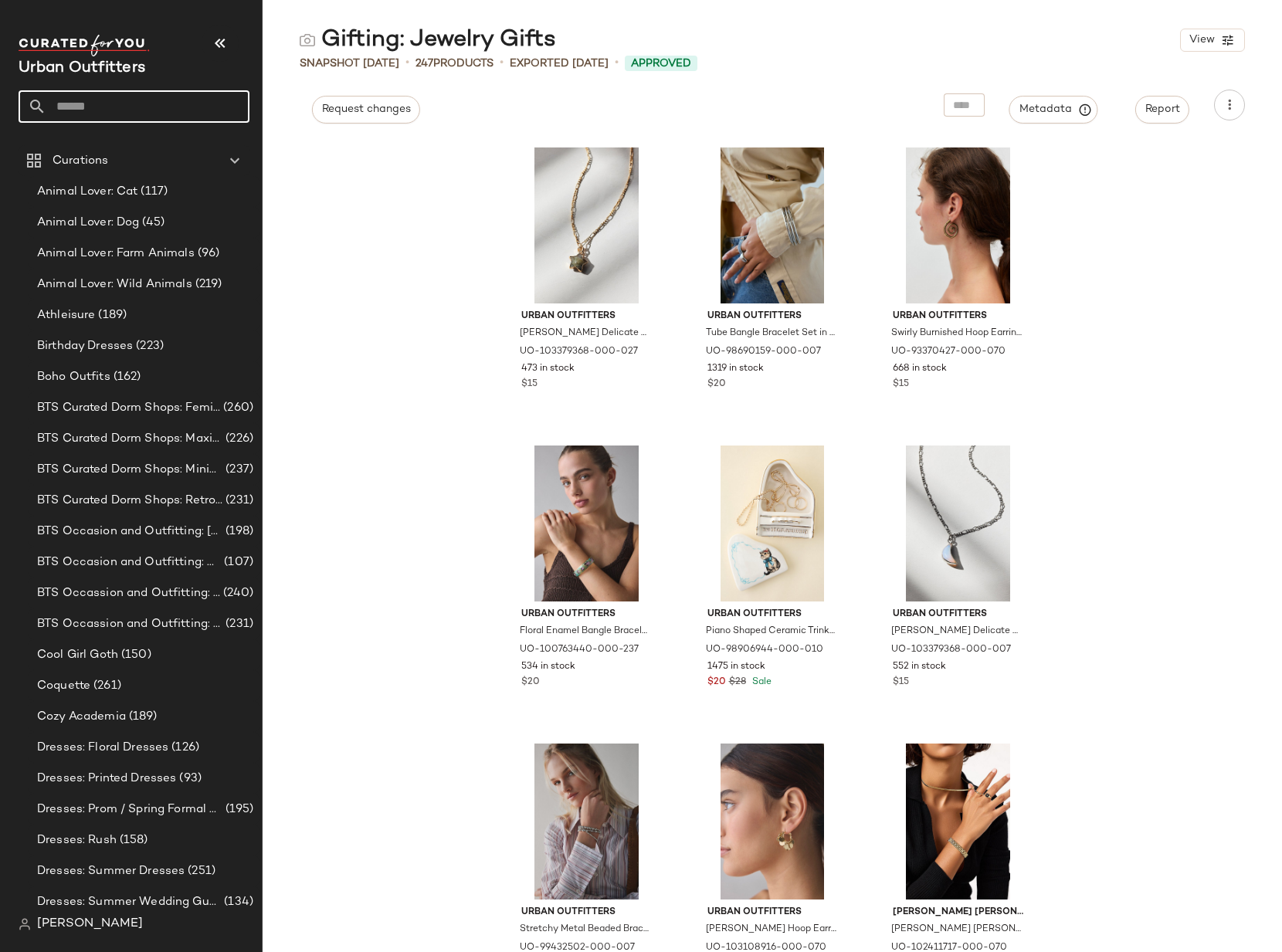
click at [142, 100] on input "text" at bounding box center [147, 106] width 203 height 32
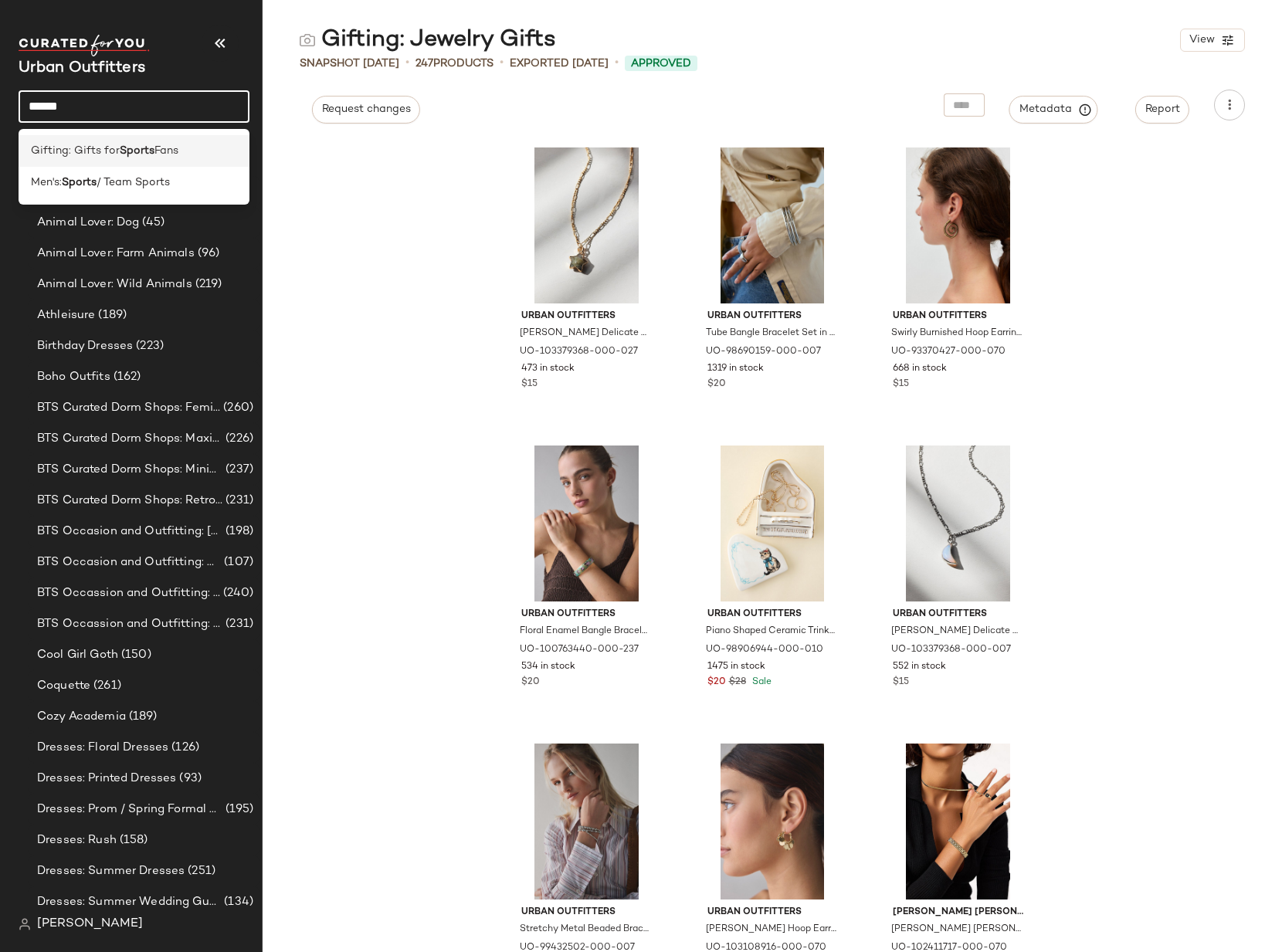
type input "******"
click at [146, 155] on b "Sports" at bounding box center [137, 151] width 35 height 17
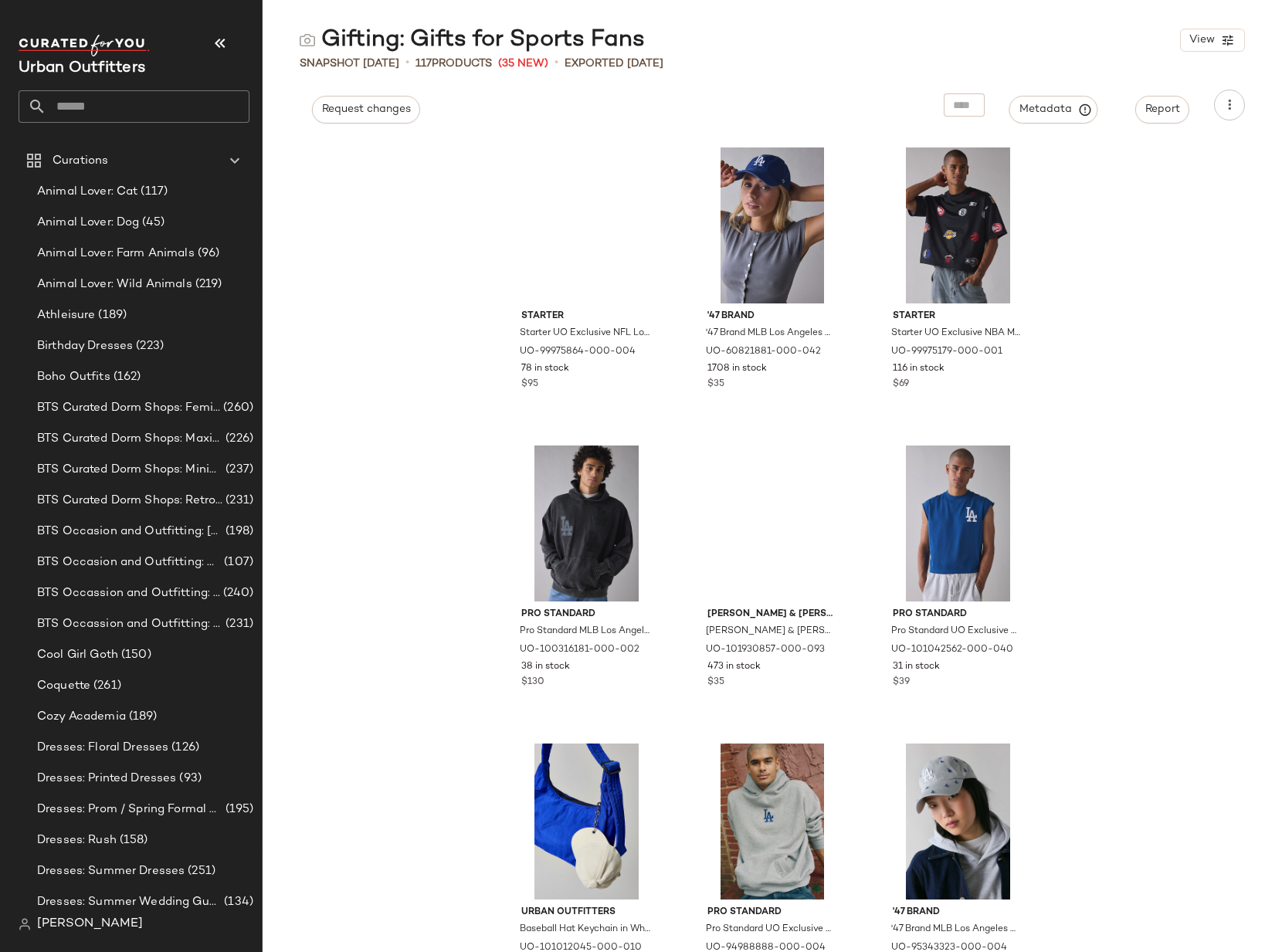
click at [145, 112] on input "text" at bounding box center [147, 106] width 203 height 32
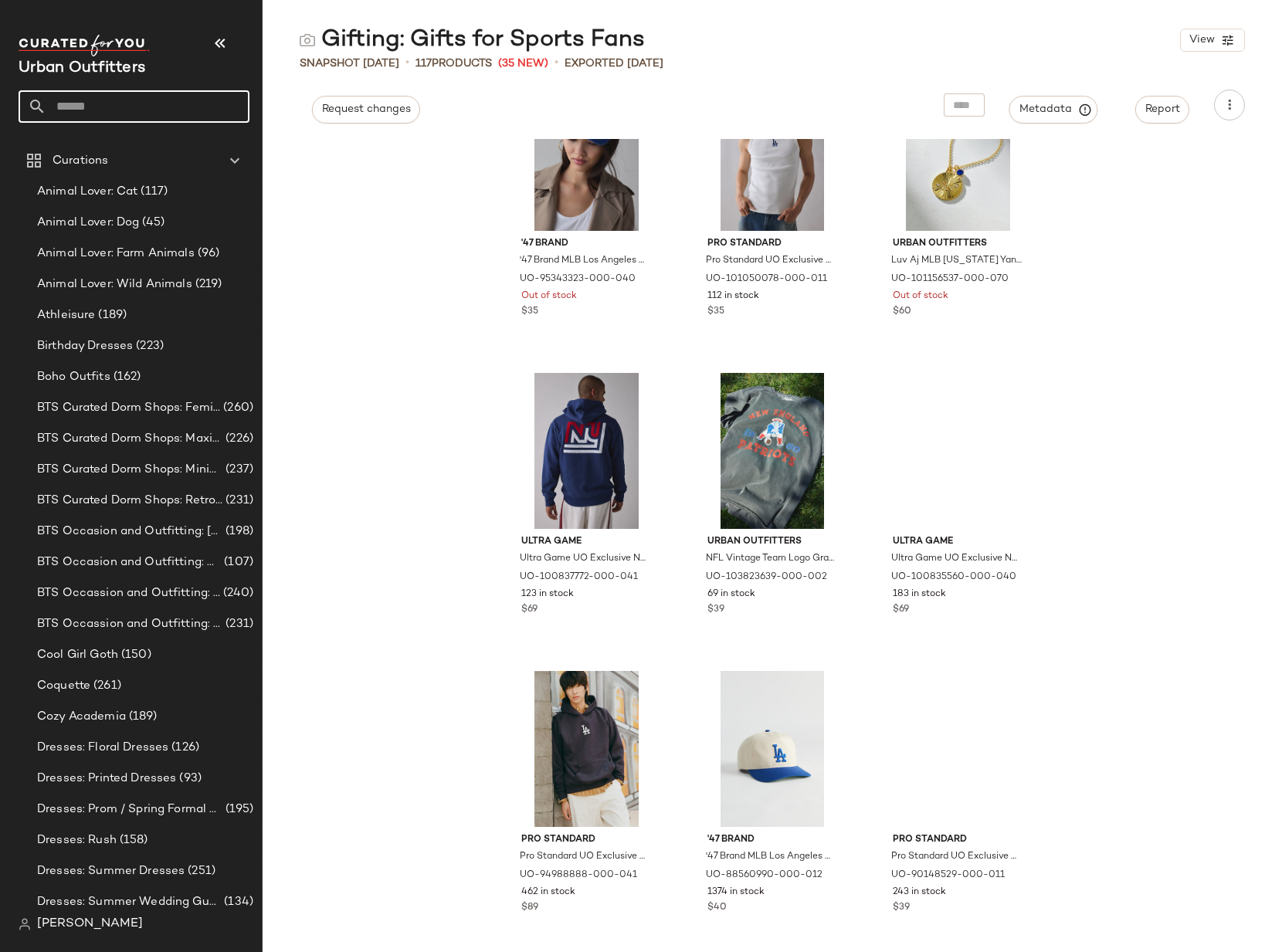
scroll to position [2768, 0]
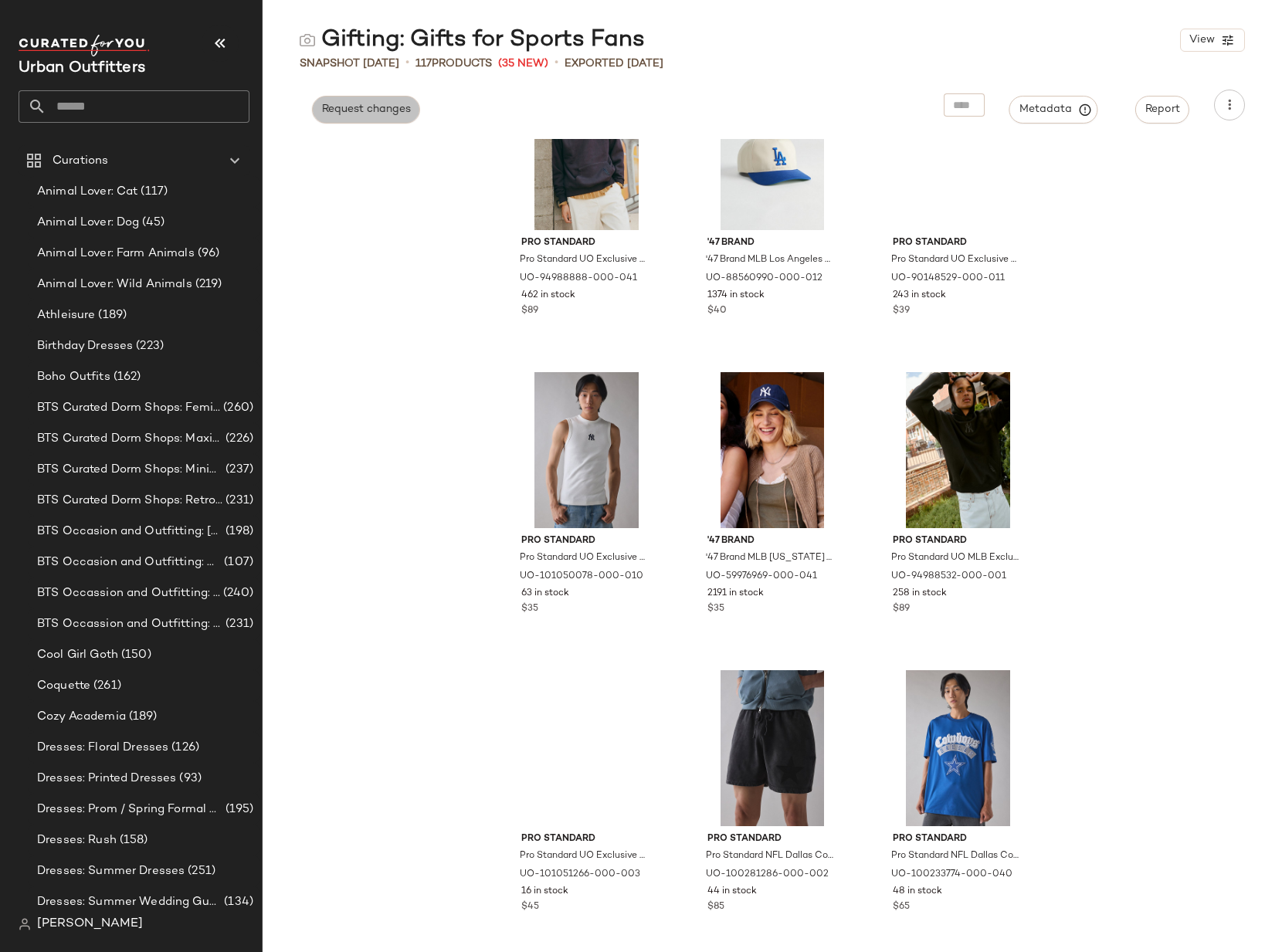
click at [362, 107] on span "Request changes" at bounding box center [365, 109] width 89 height 12
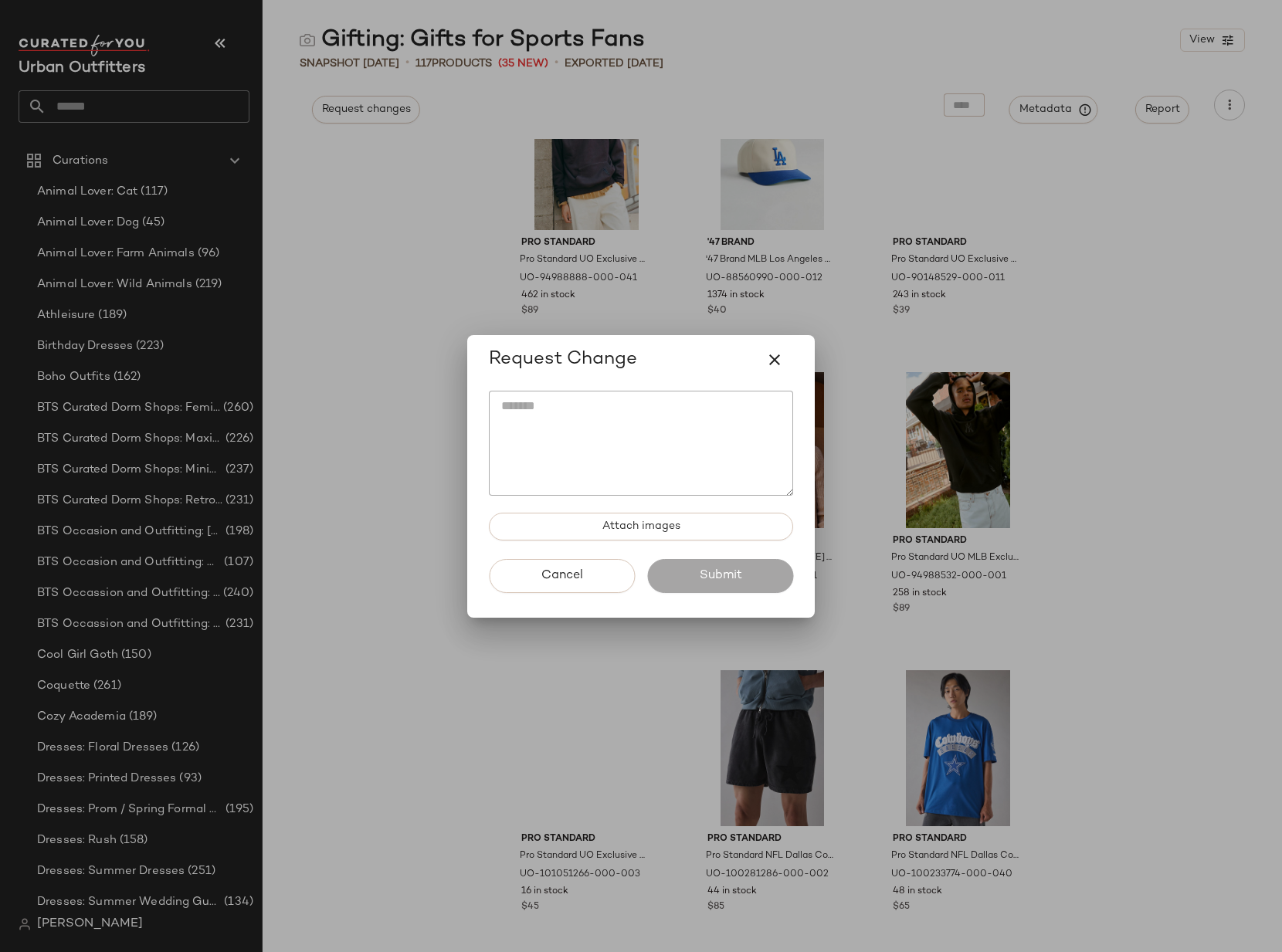
click at [776, 354] on icon "button" at bounding box center [774, 359] width 18 height 18
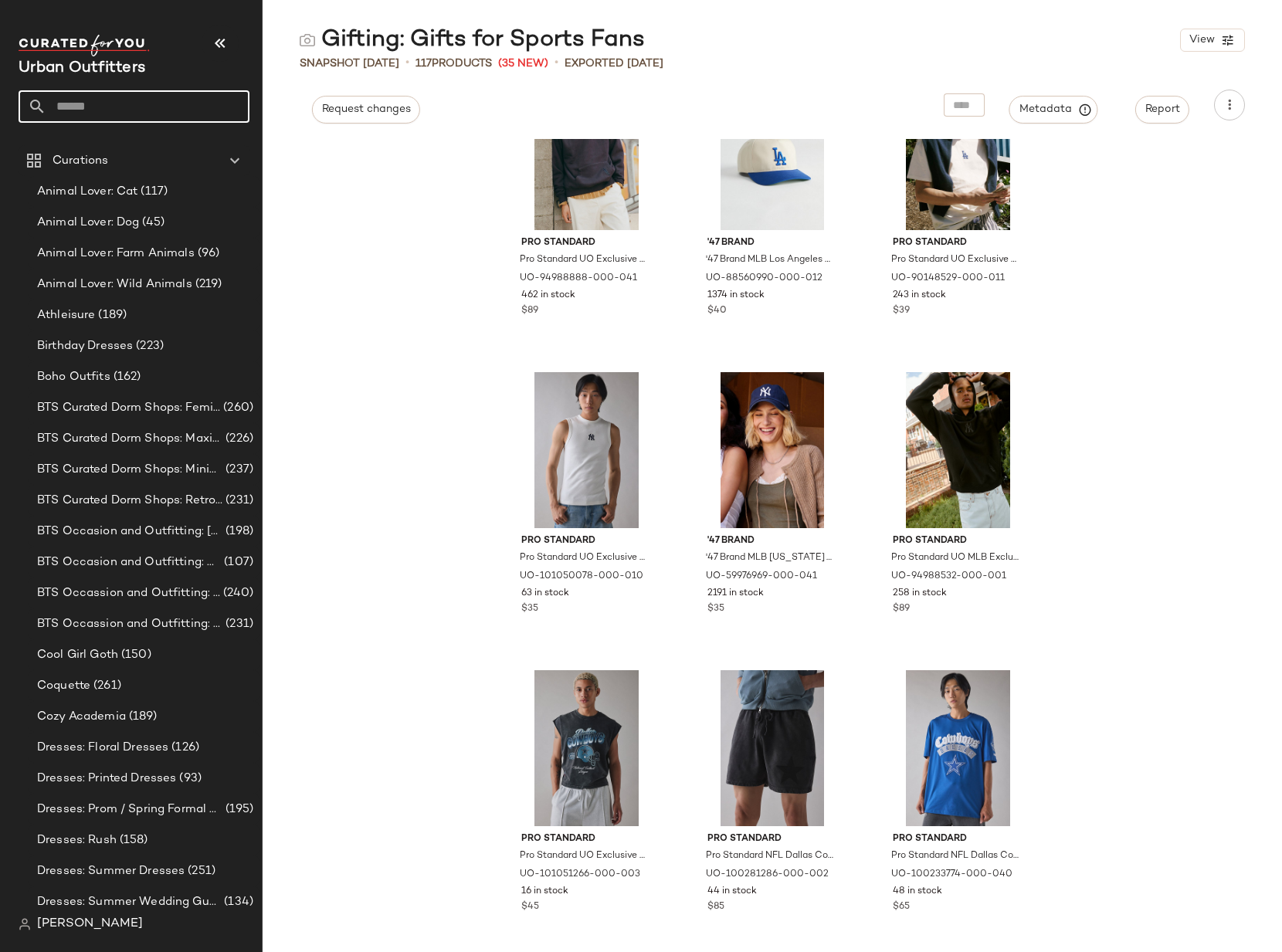
click at [98, 102] on input "text" at bounding box center [147, 106] width 203 height 32
type input "**********"
click at [120, 159] on div "Gifting: Gifts For Music Lover s" at bounding box center [134, 151] width 230 height 31
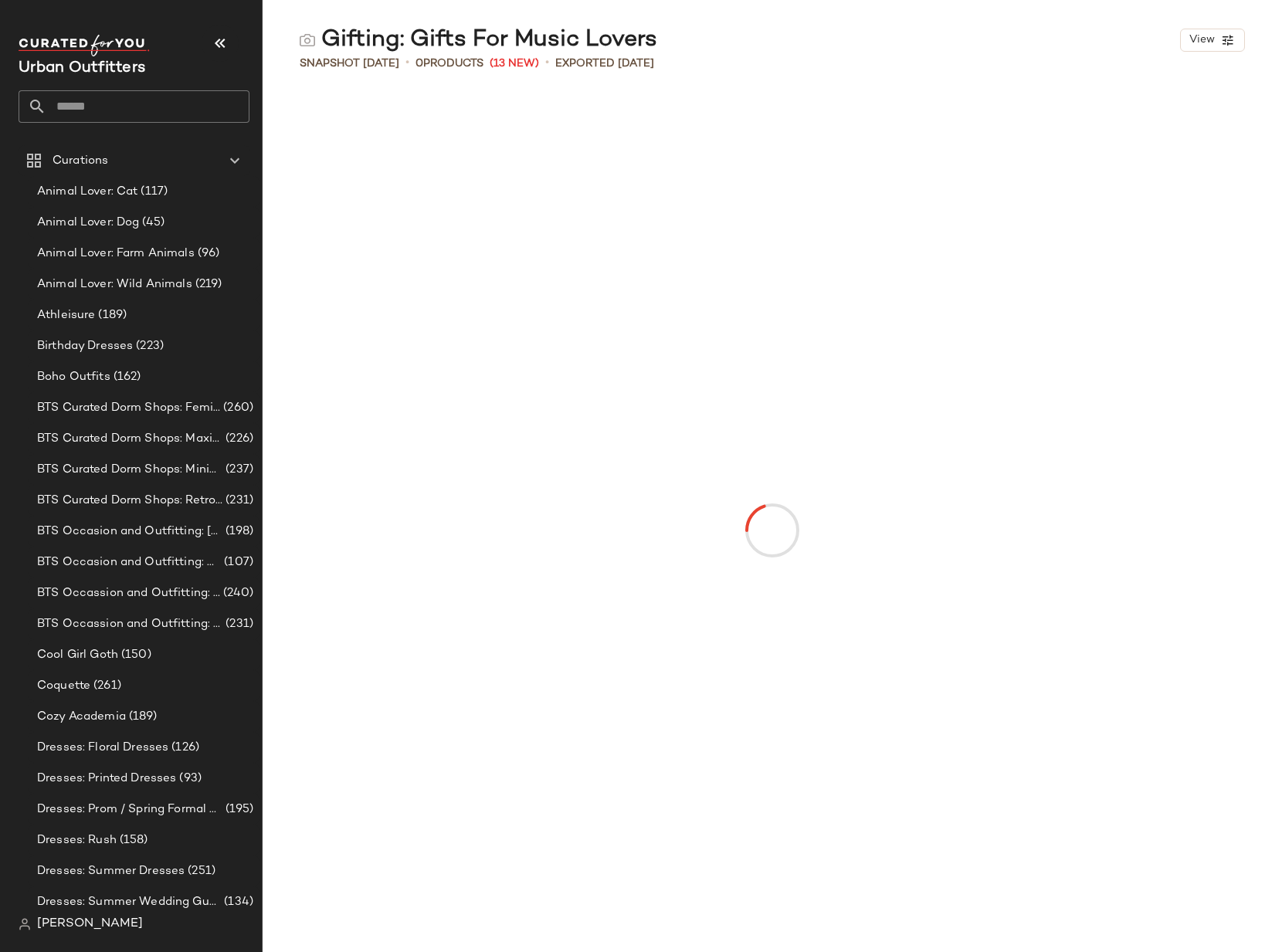
scroll to position [1, 0]
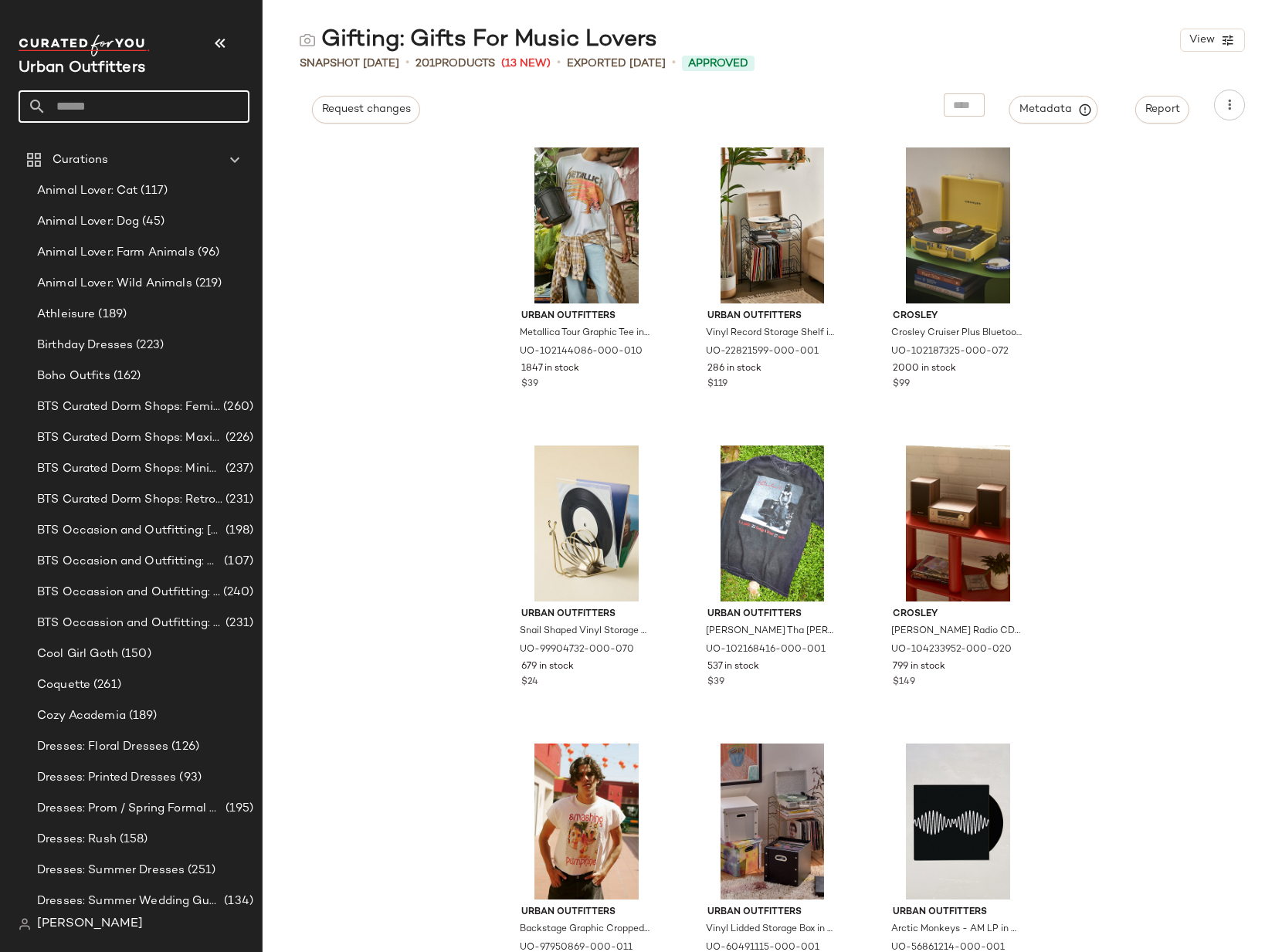
click at [126, 118] on input "text" at bounding box center [147, 106] width 203 height 32
type input "*"
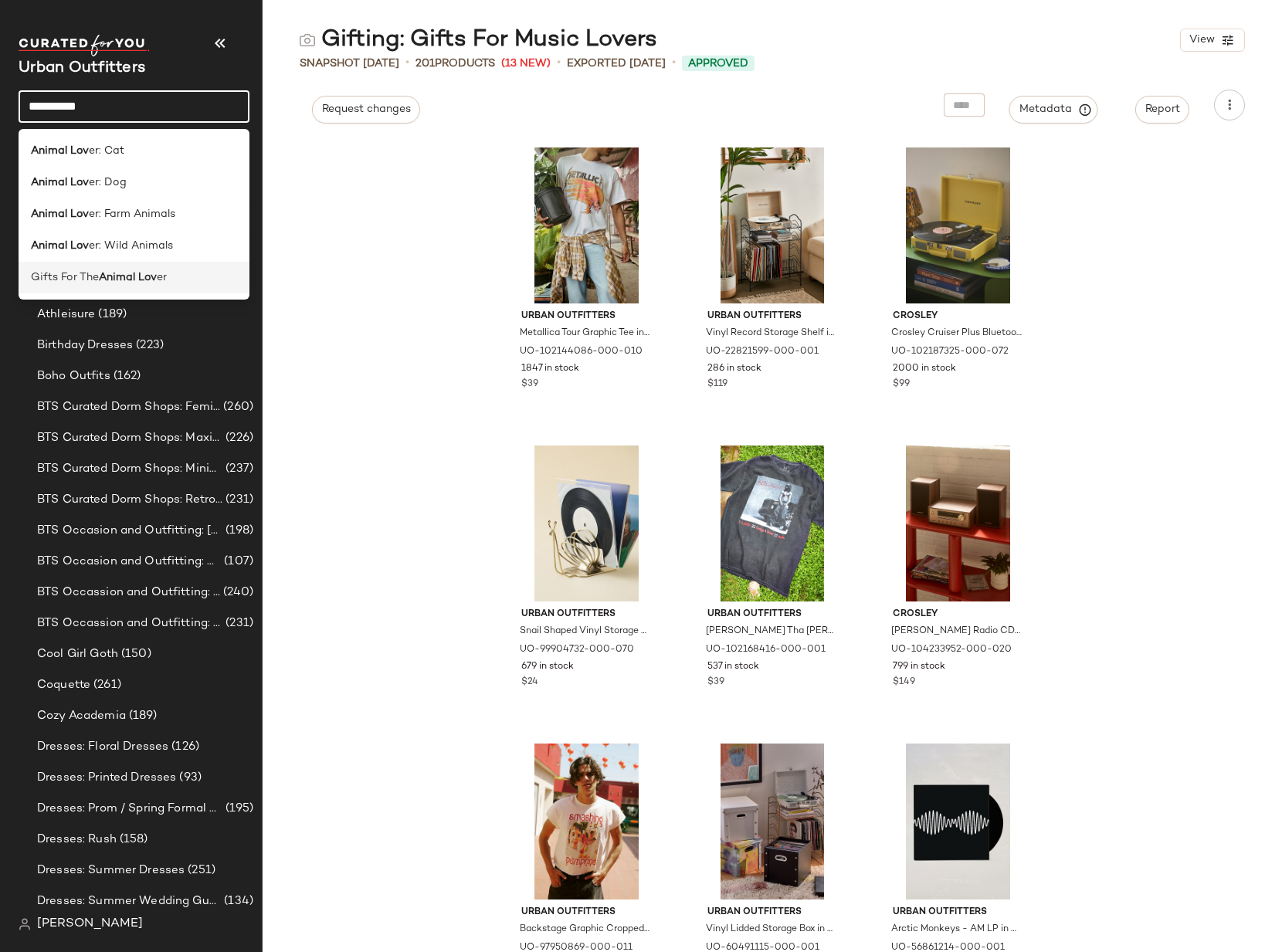
type input "**********"
click at [102, 272] on b "Animal Lov" at bounding box center [127, 277] width 58 height 17
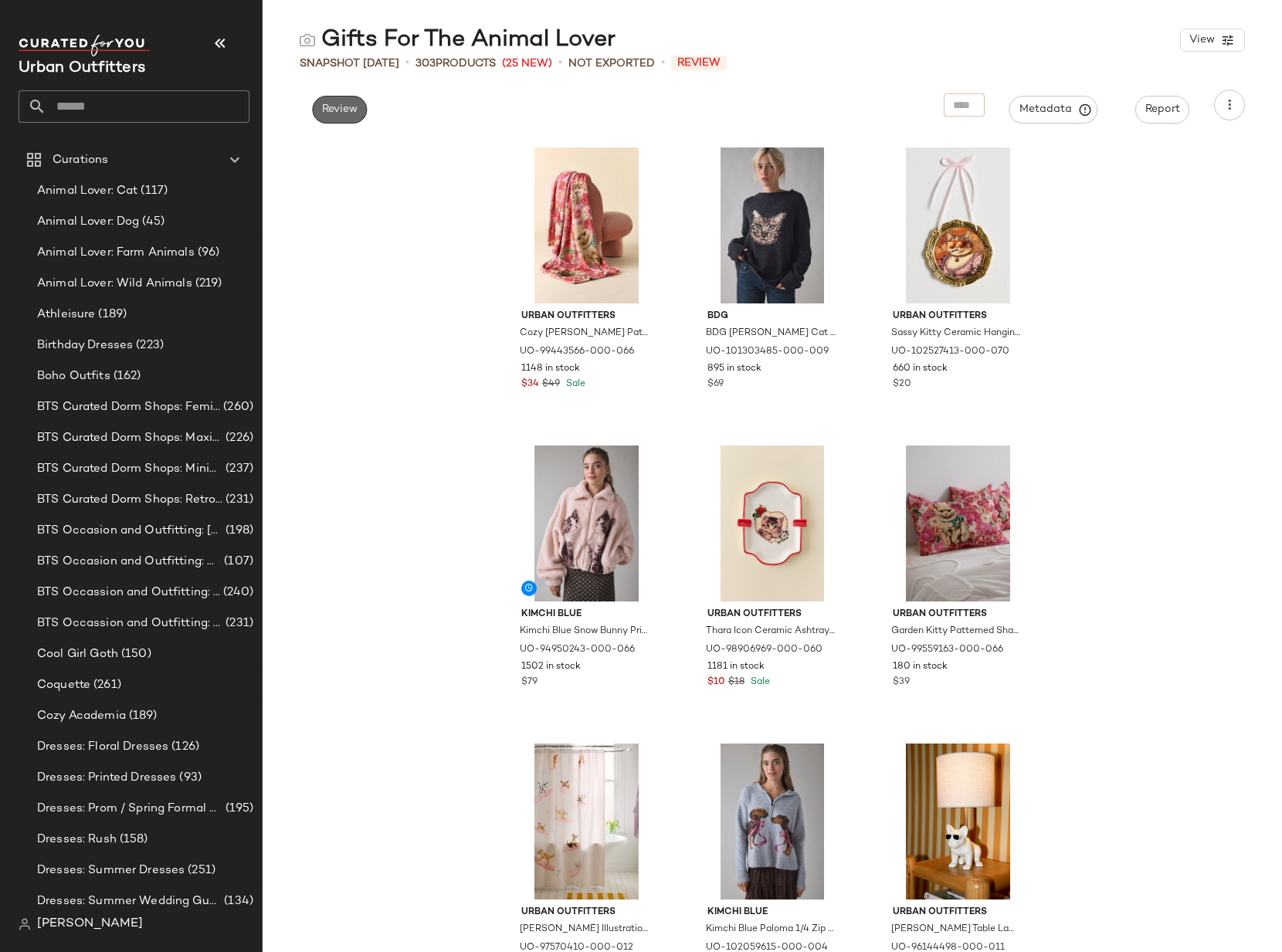
click at [335, 98] on button "Review" at bounding box center [338, 110] width 54 height 28
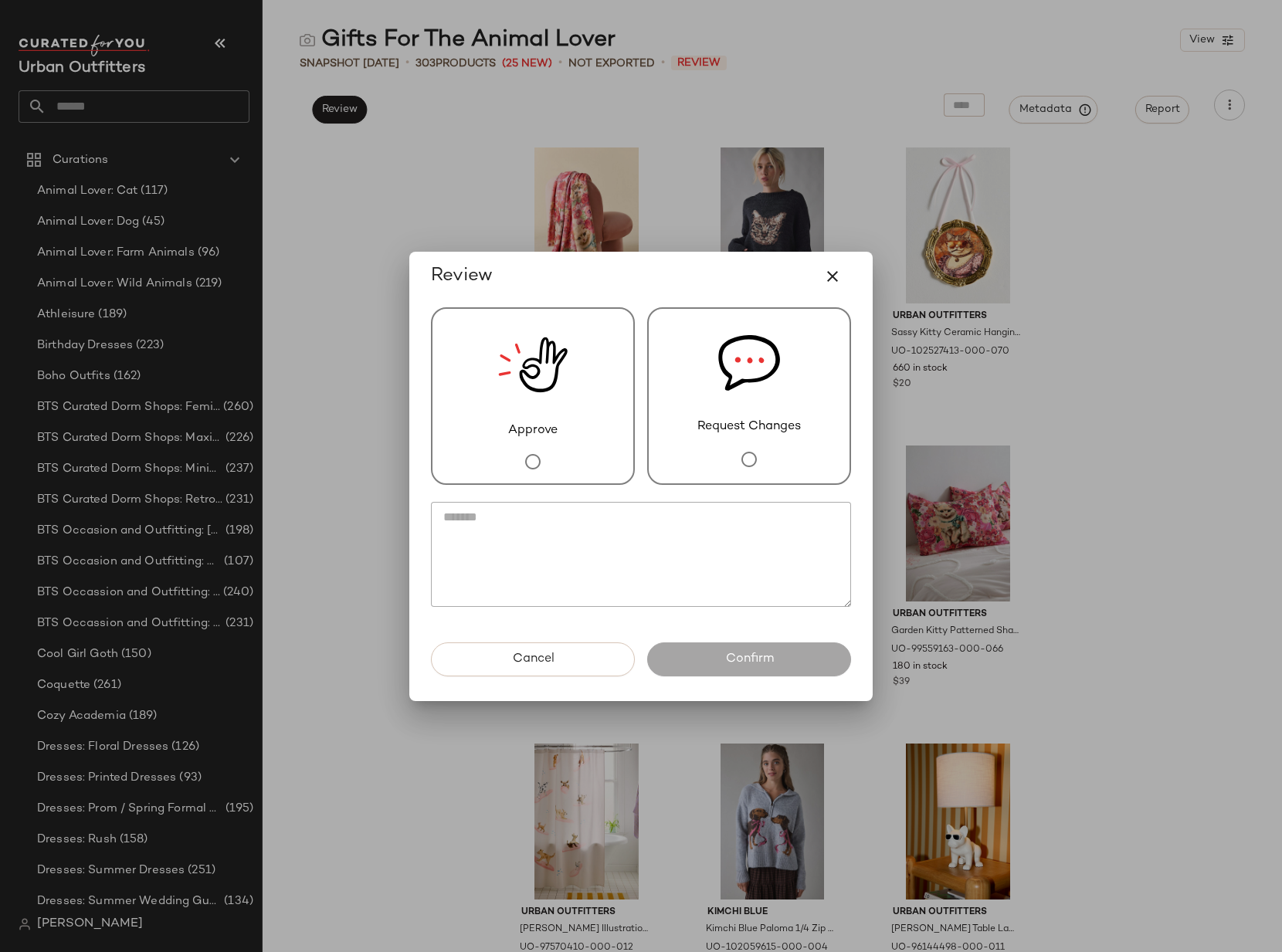
click at [571, 441] on div "Approve" at bounding box center [532, 395] width 204 height 178
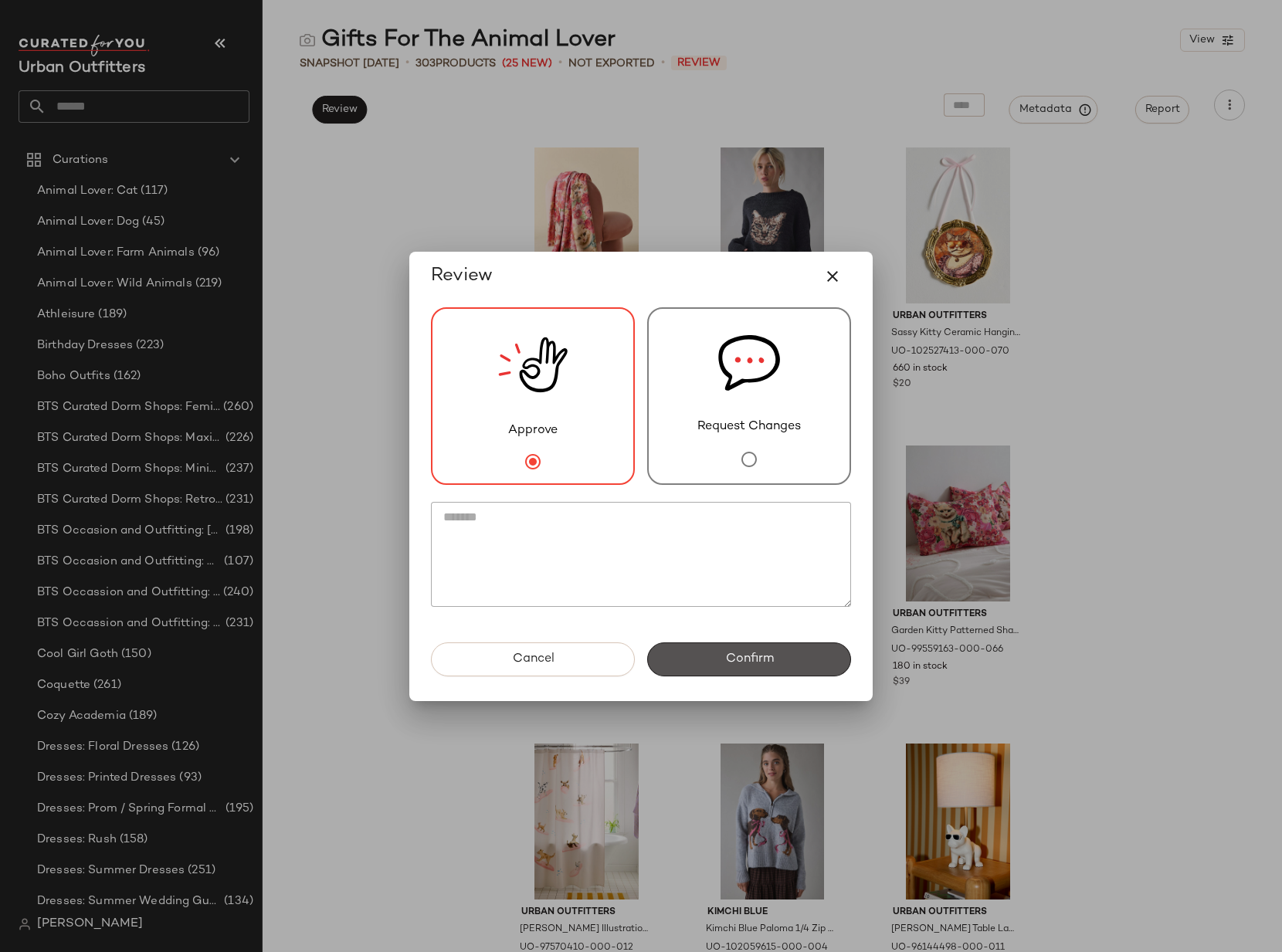
drag, startPoint x: 721, startPoint y: 642, endPoint x: 723, endPoint y: 653, distance: 11.2
click at [721, 643] on button "Confirm" at bounding box center [748, 659] width 204 height 34
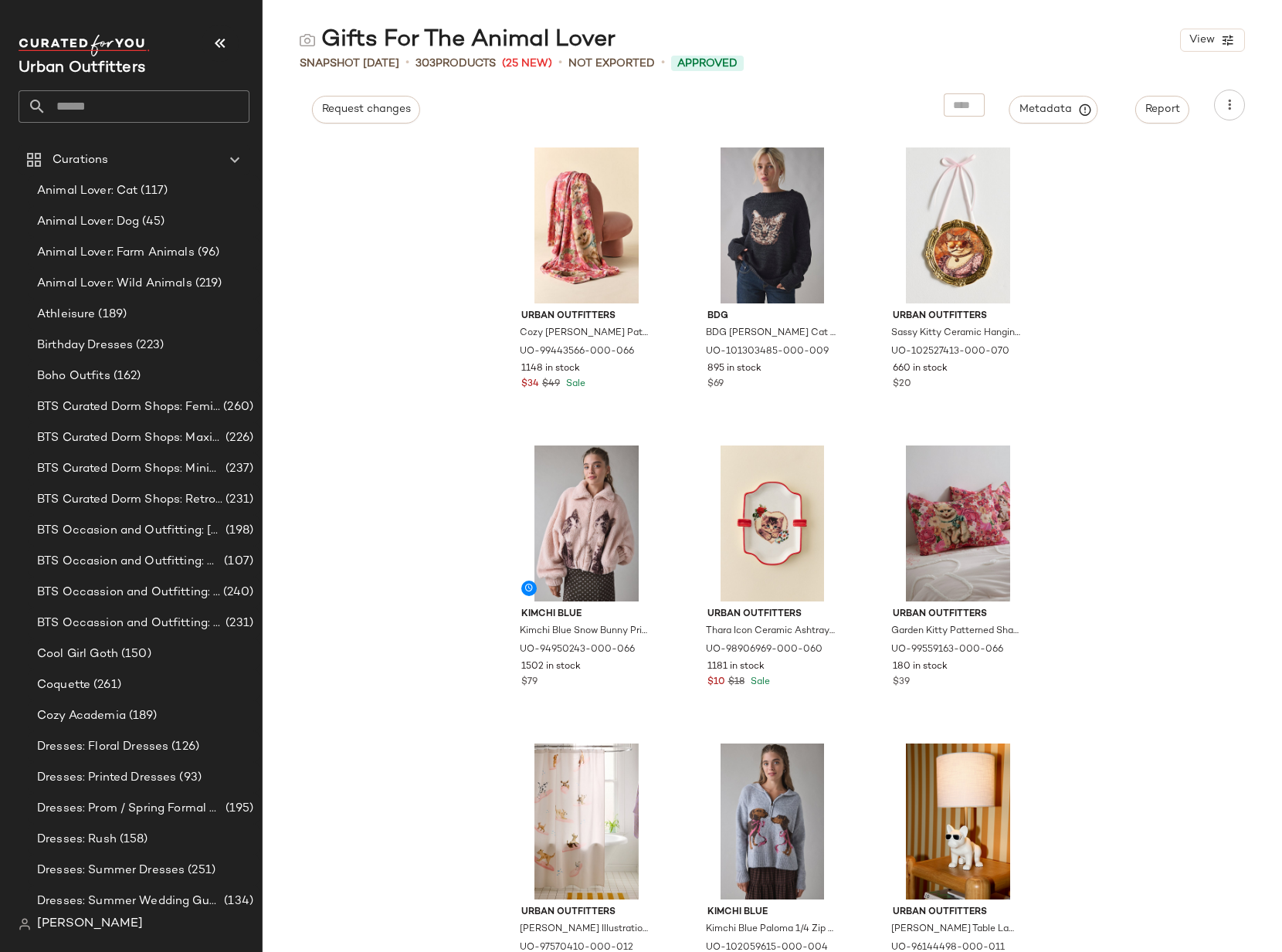
click at [141, 109] on input "text" at bounding box center [147, 106] width 203 height 32
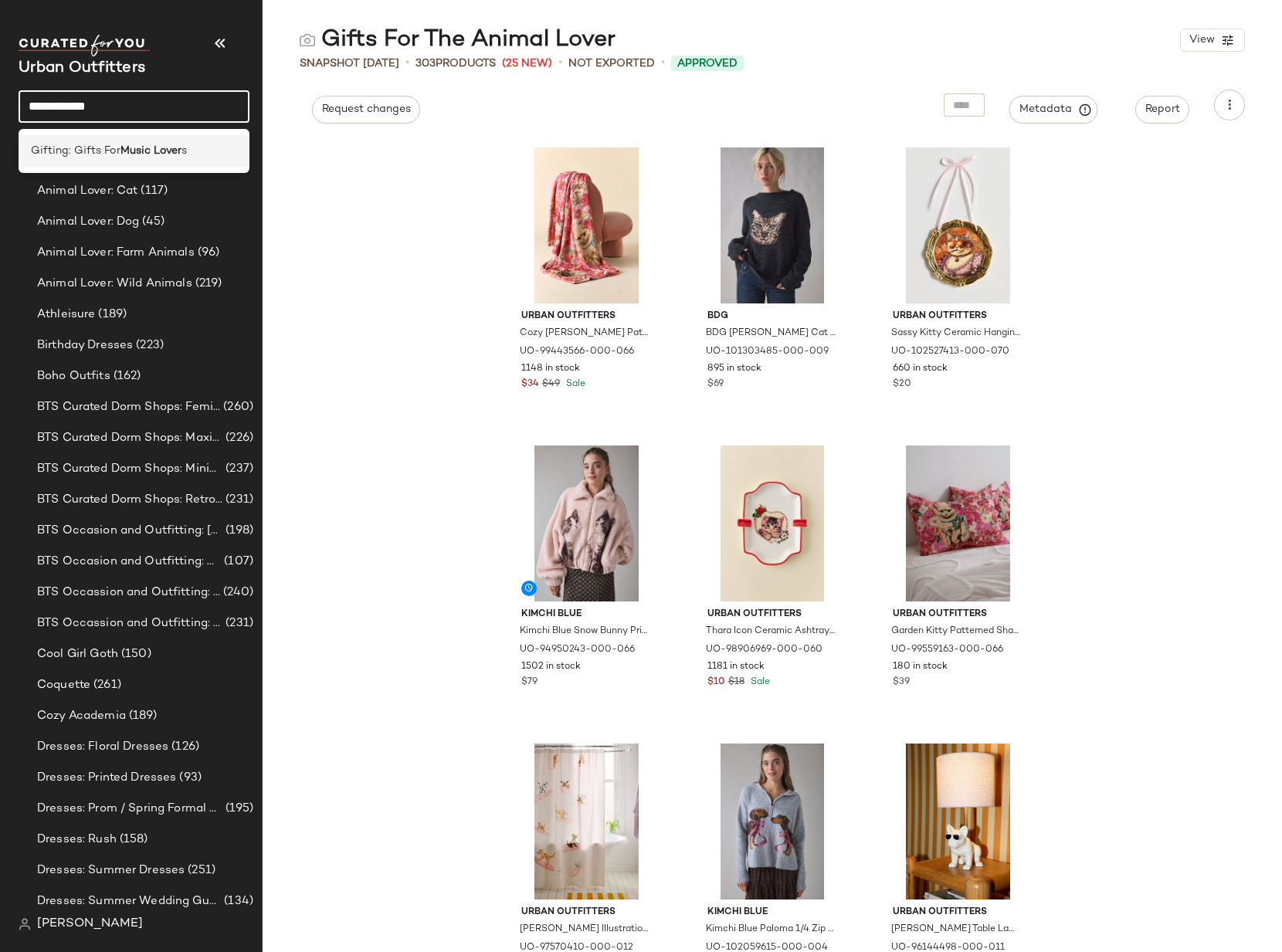
type input "**********"
click at [164, 150] on b "Music Lover" at bounding box center [151, 151] width 61 height 17
